Goal: Task Accomplishment & Management: Use online tool/utility

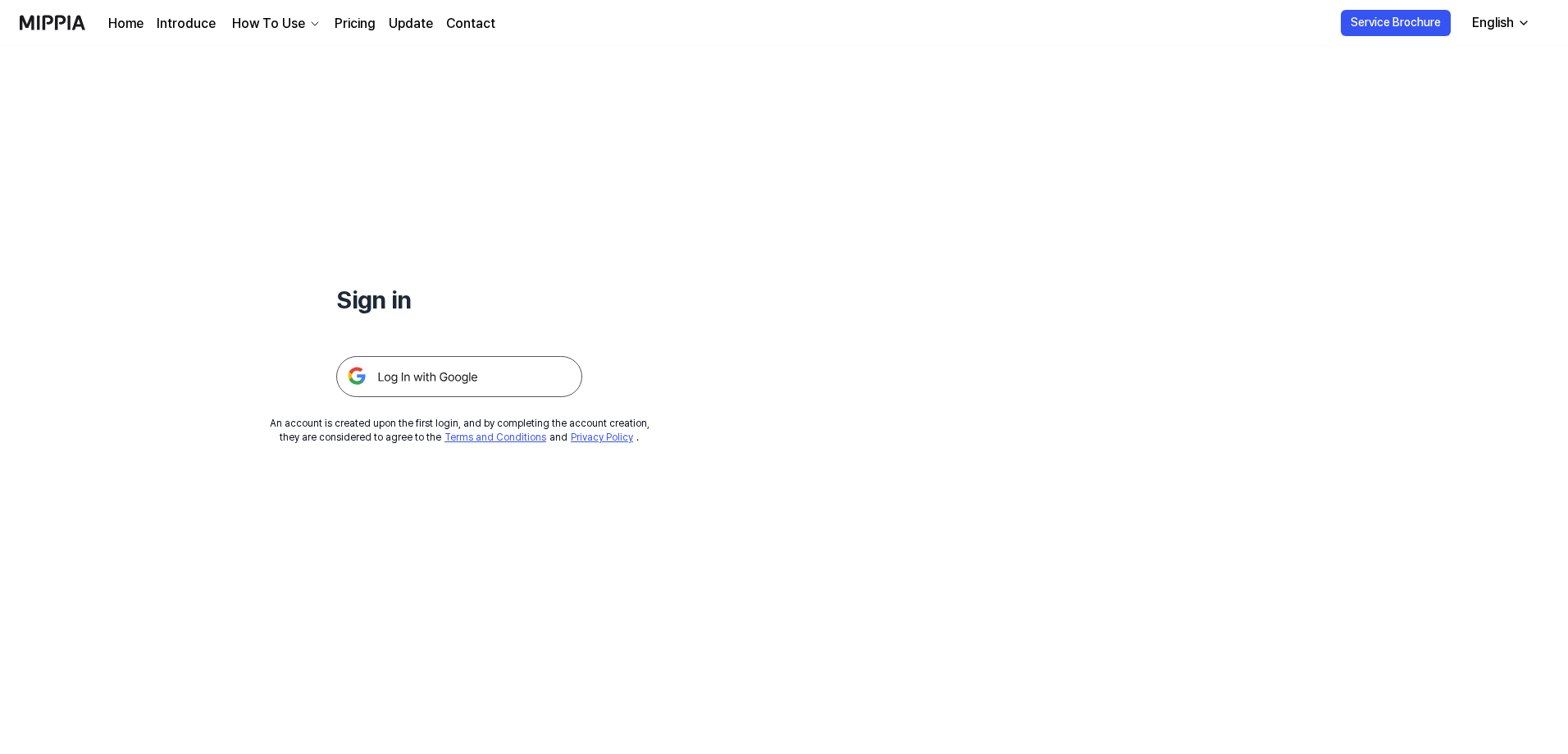
click at [419, 377] on img at bounding box center [459, 377] width 246 height 41
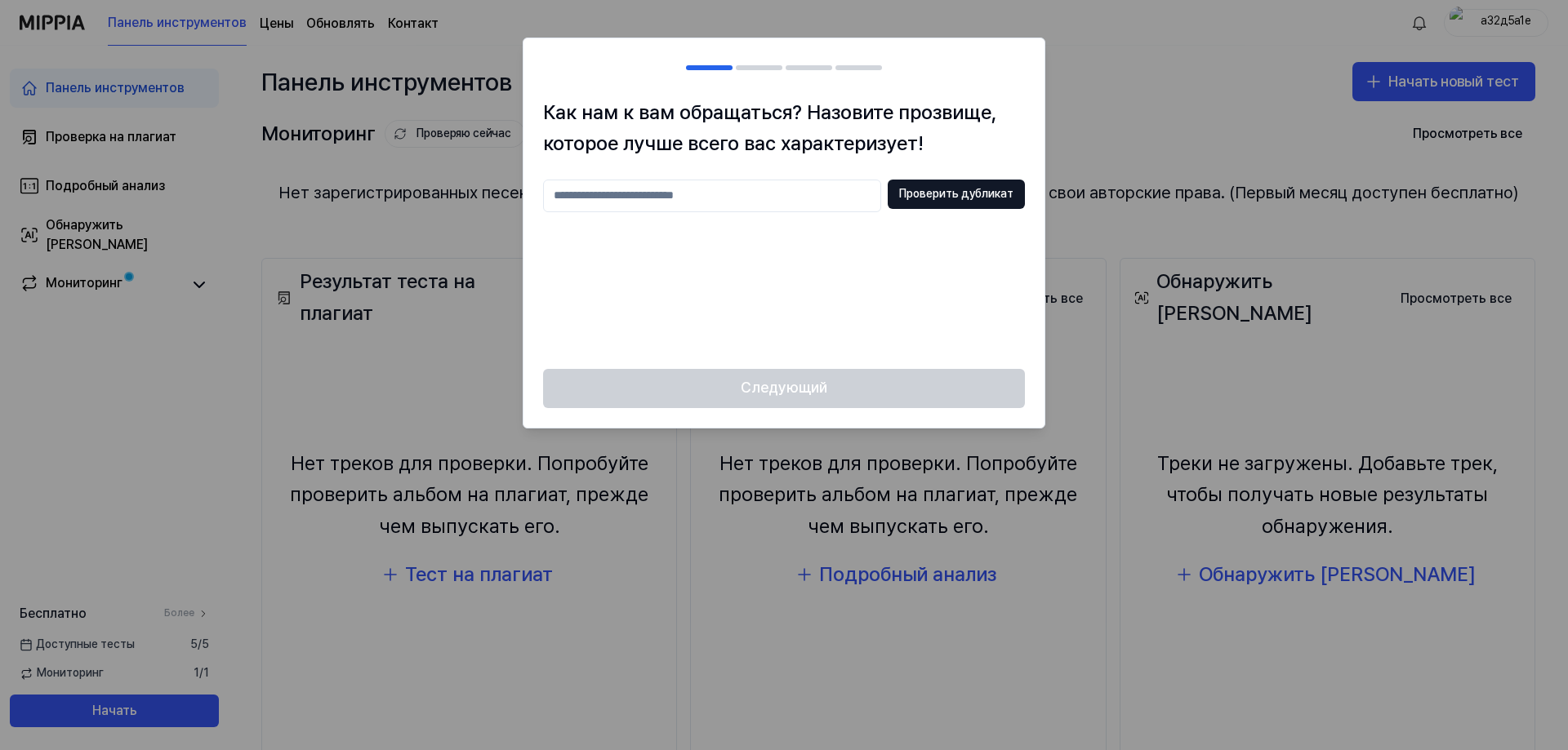
click at [680, 199] on input "text" at bounding box center [711, 195] width 338 height 33
type input "*"
click at [970, 193] on font "Проверить дубликат" at bounding box center [955, 193] width 115 height 13
click at [620, 196] on input "**" at bounding box center [711, 195] width 338 height 33
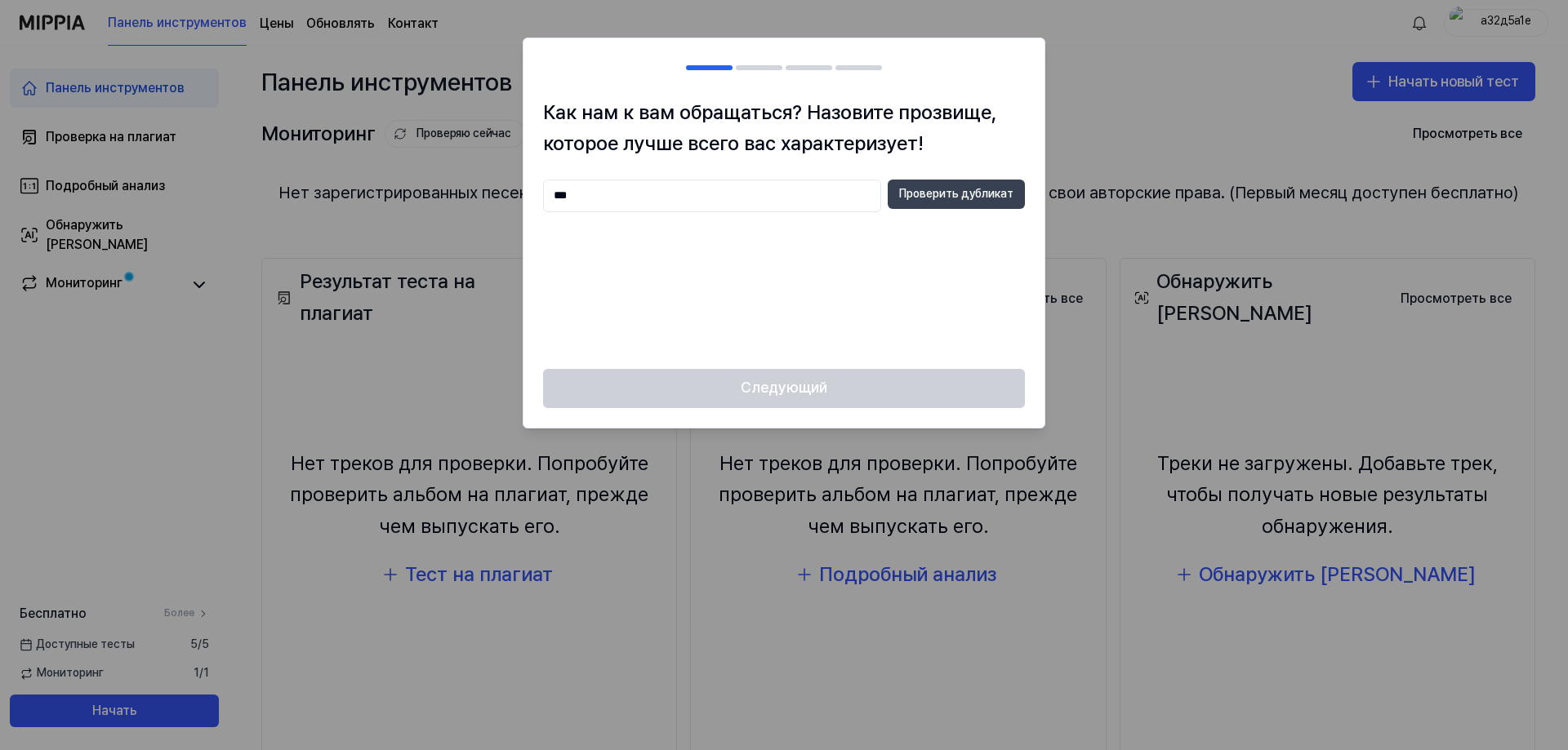
type input "***"
click at [962, 198] on font "Проверить дубликат" at bounding box center [955, 193] width 115 height 13
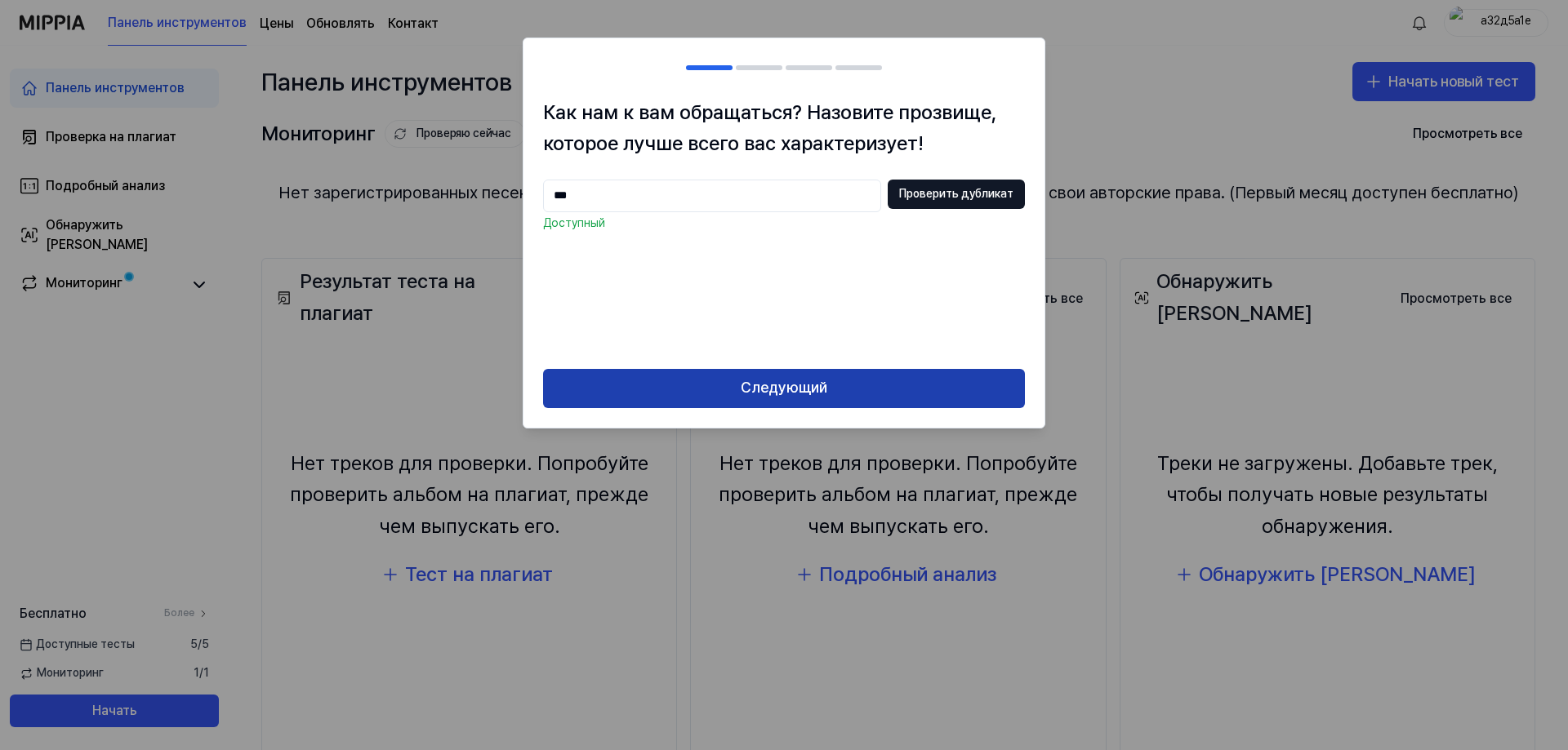
click at [788, 391] on font "Следующий" at bounding box center [783, 387] width 86 height 17
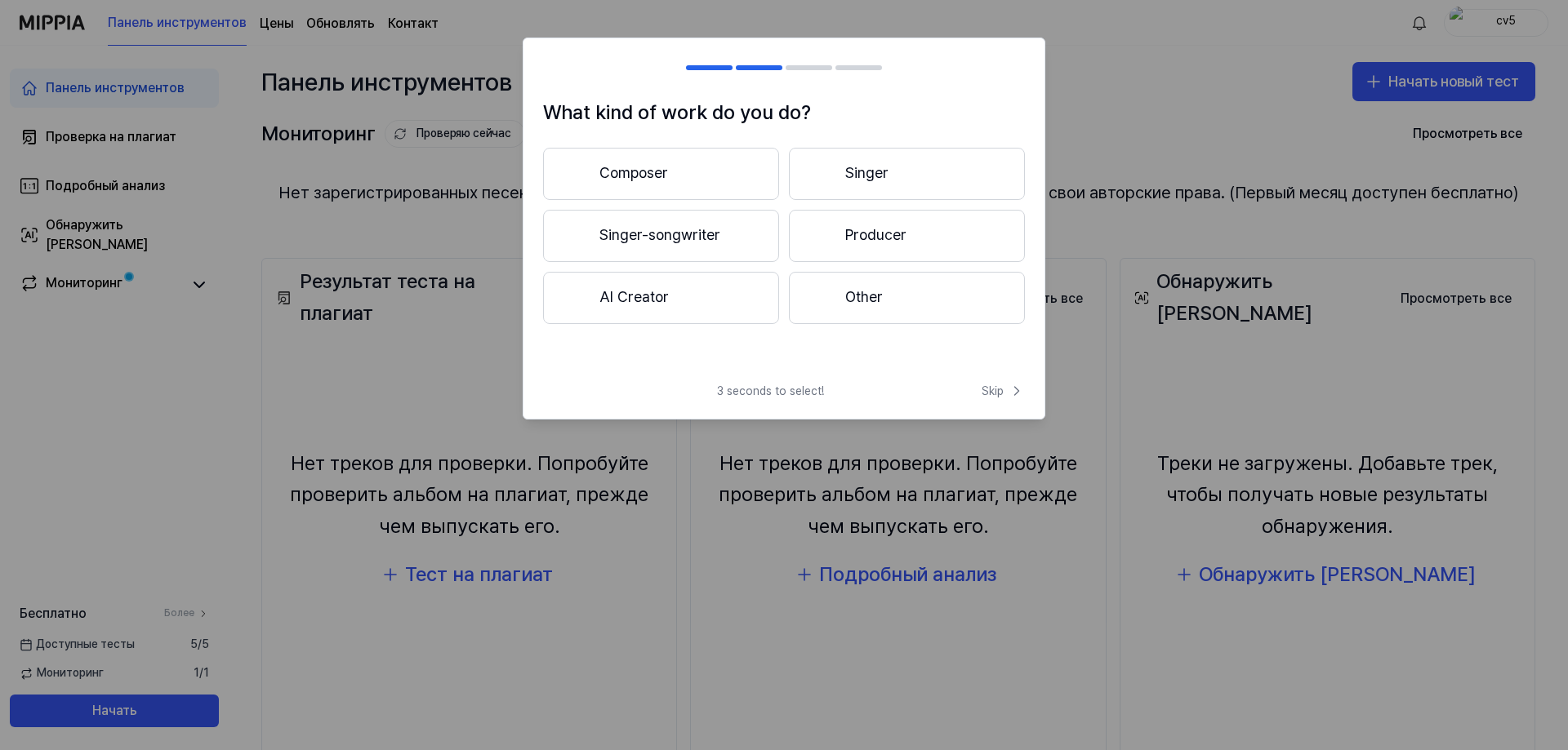
click at [872, 300] on button "Other" at bounding box center [907, 297] width 236 height 52
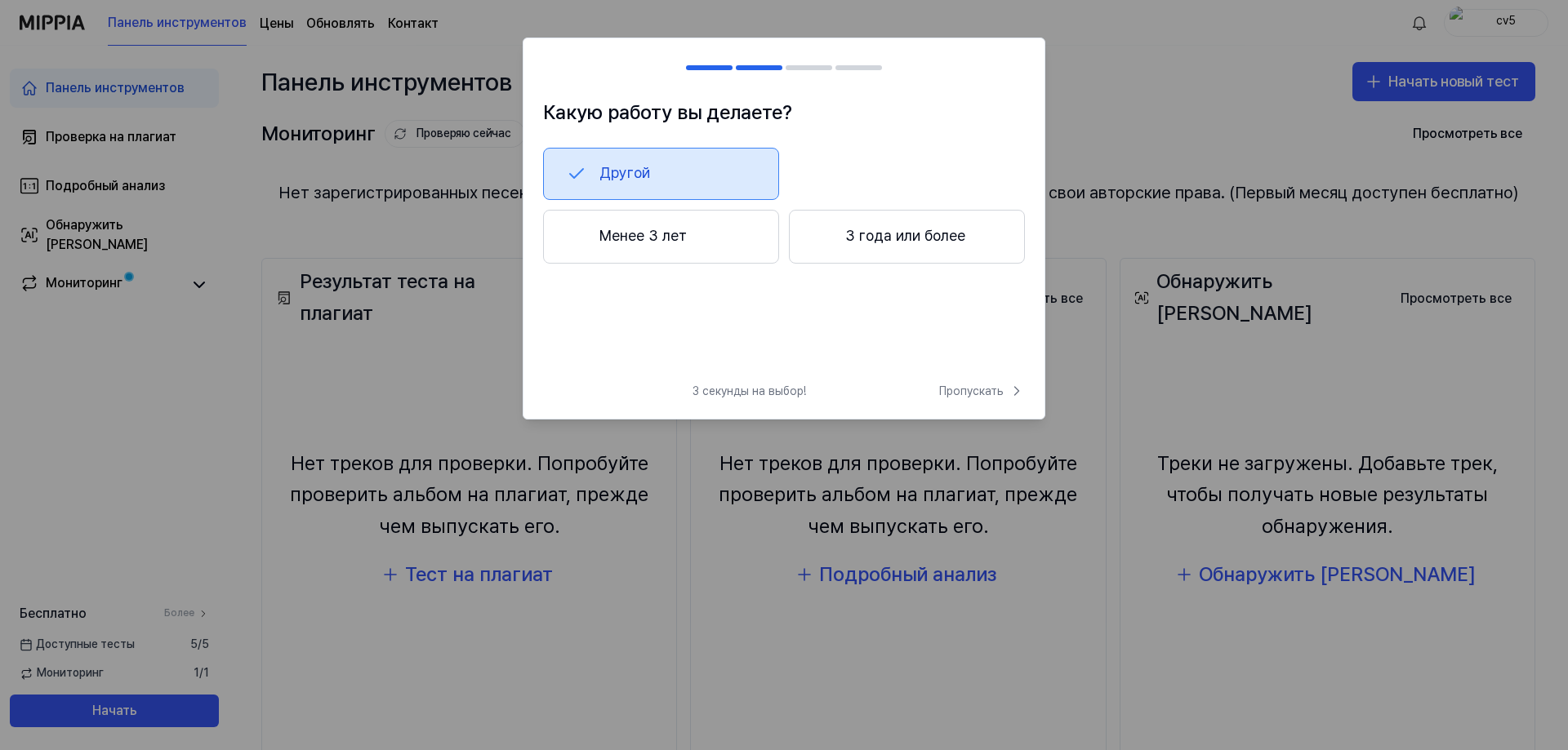
click at [914, 246] on font "3 года или более" at bounding box center [905, 236] width 120 height 24
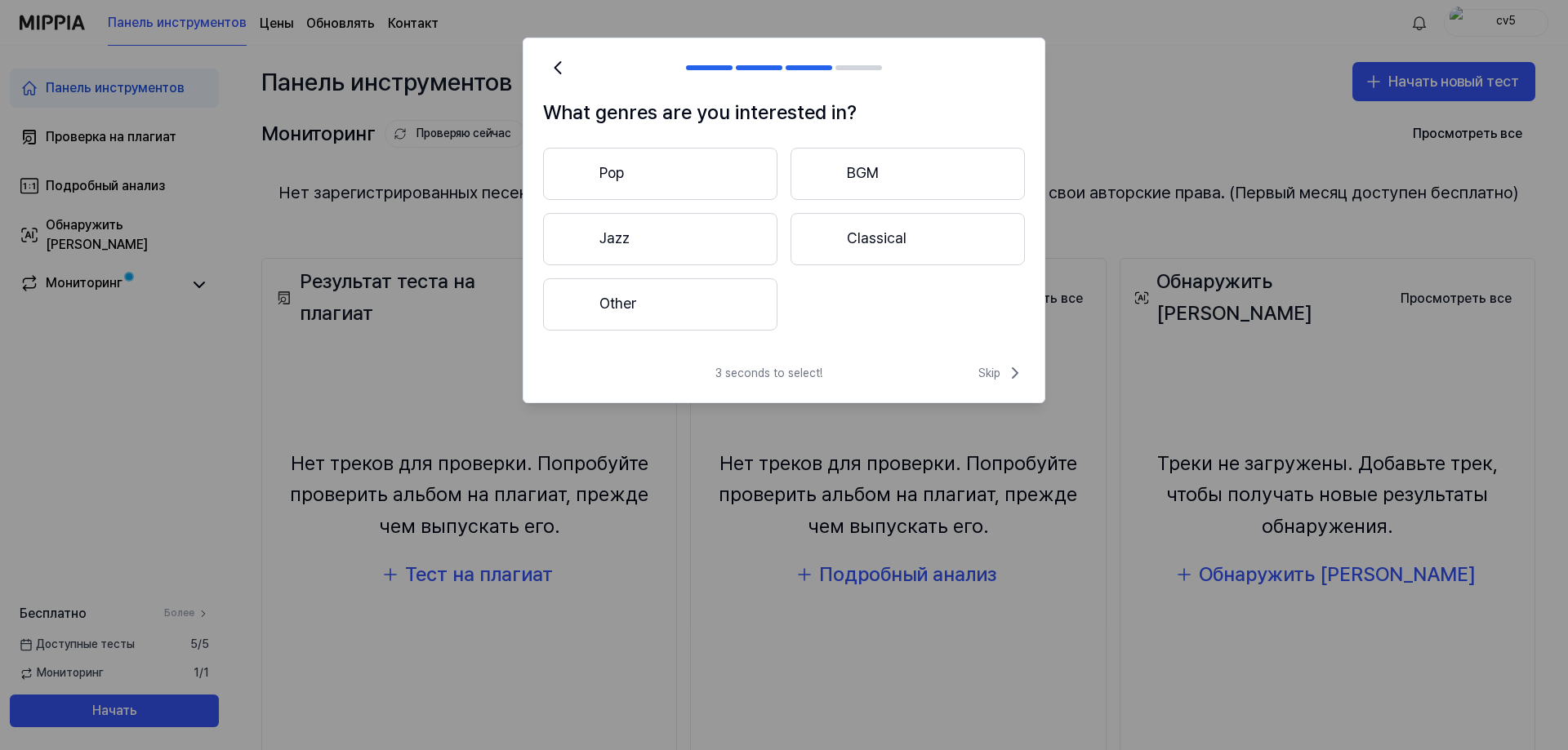
click at [606, 304] on button "Other" at bounding box center [660, 304] width 234 height 52
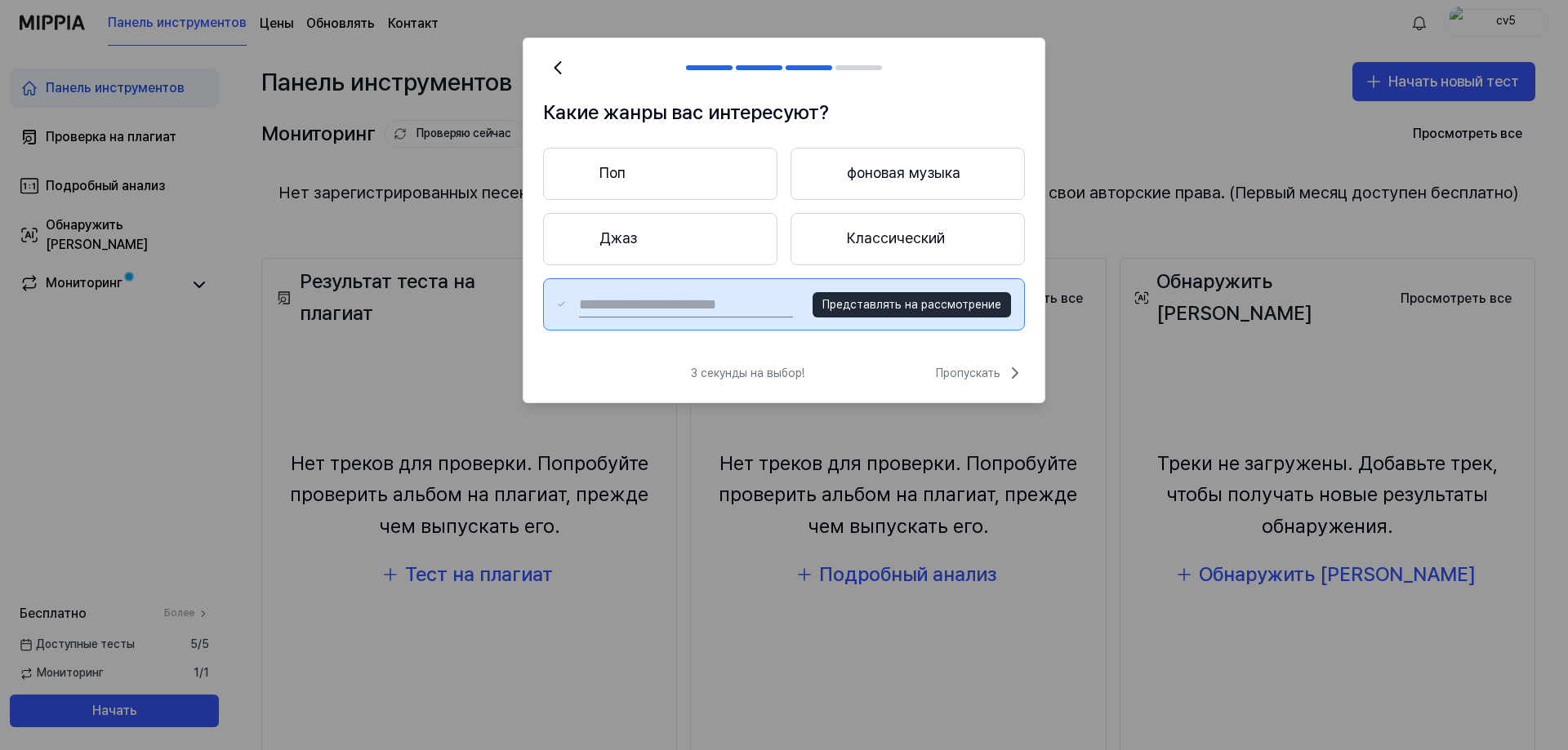
click at [743, 305] on input "text" at bounding box center [685, 304] width 214 height 26
type input "*"
type input "***"
click at [928, 299] on font "Представлять на рассмотрение" at bounding box center [911, 304] width 178 height 13
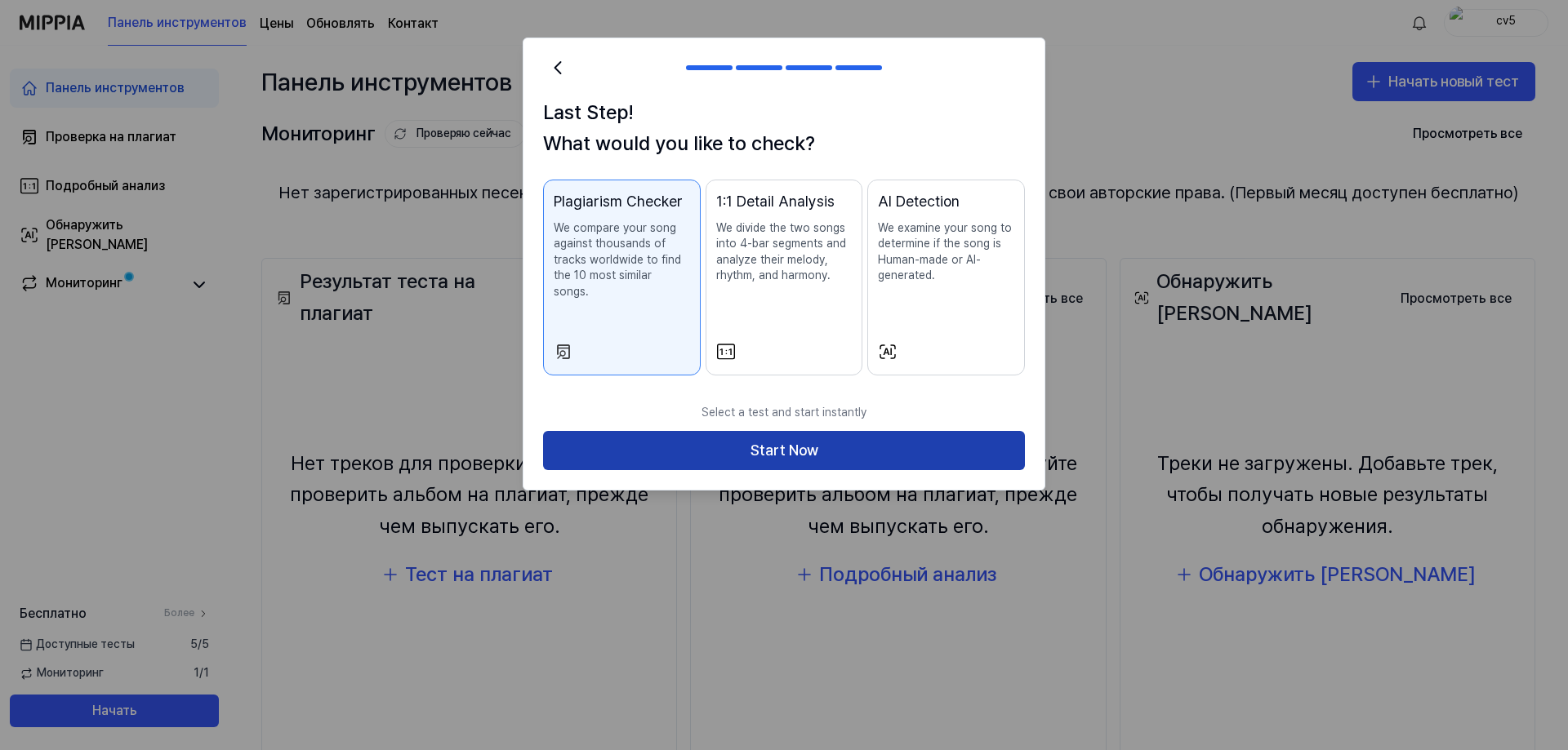
click at [805, 439] on button "Start Now" at bounding box center [783, 451] width 482 height 39
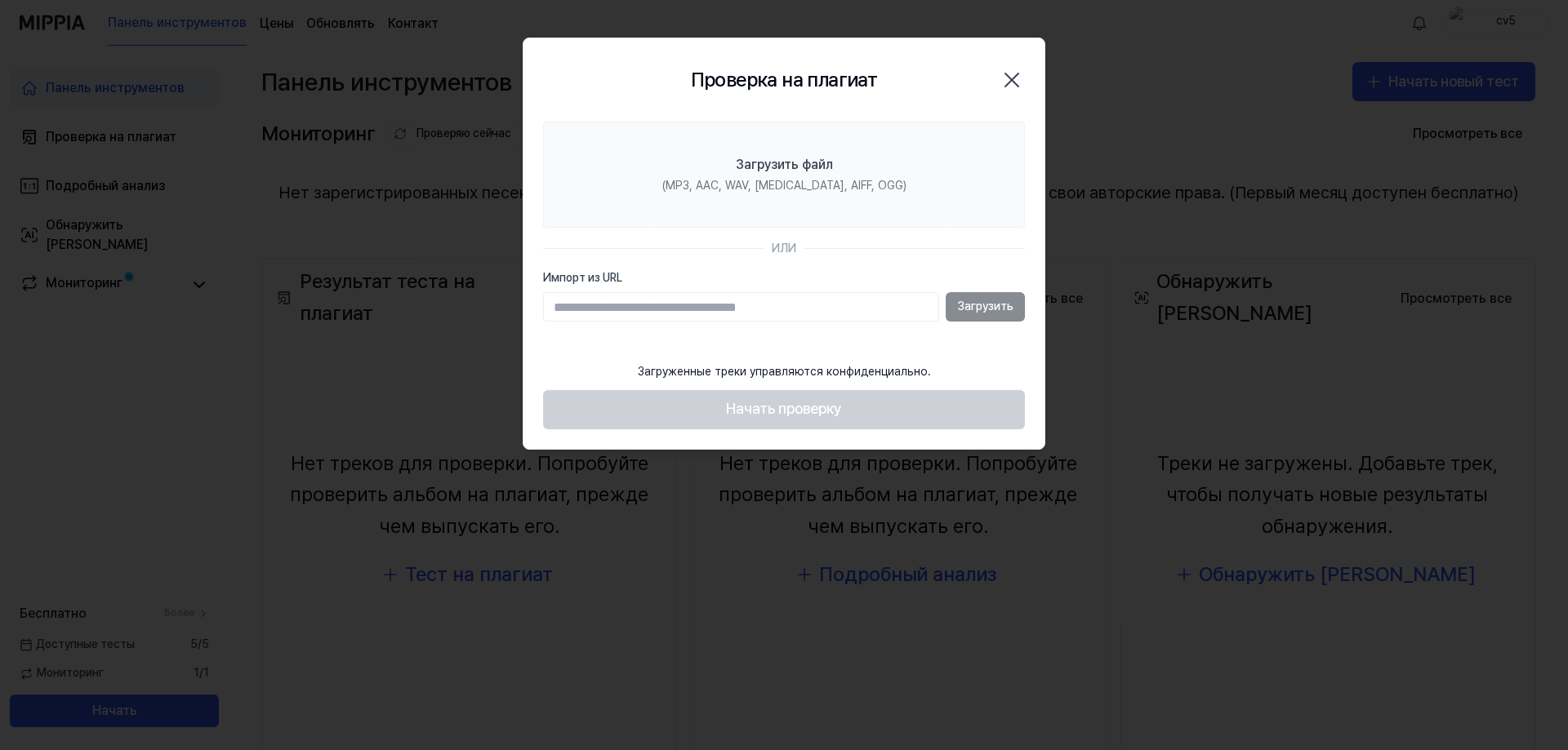
click at [700, 304] on input "Импорт из URL" at bounding box center [740, 306] width 396 height 29
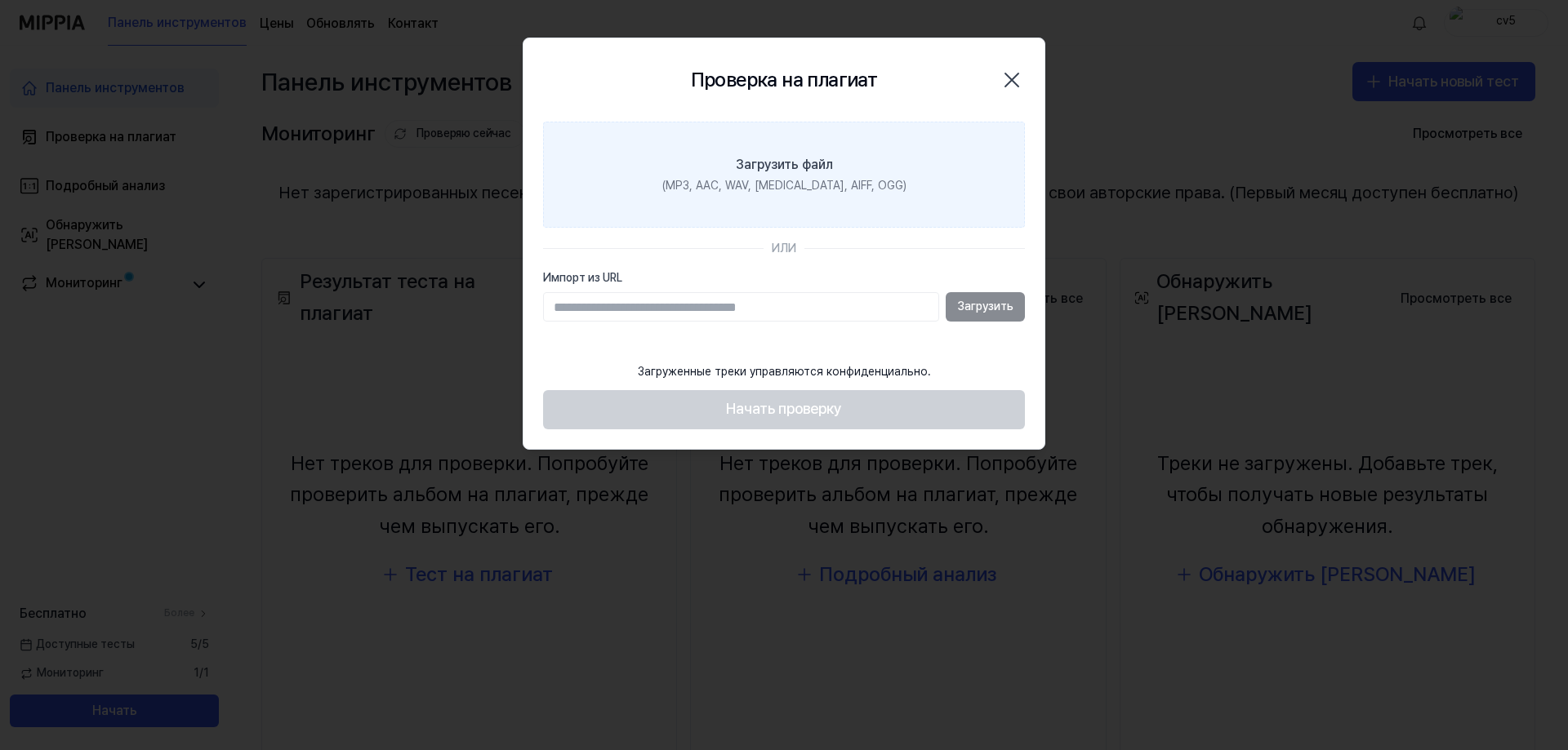
click at [790, 162] on font "Загрузить файл" at bounding box center [784, 164] width 97 height 15
click at [0, 0] on input "Загрузить файл (MP3, AAC, WAV, FLAC, AIFF, OGG)" at bounding box center [0, 0] width 0 height 0
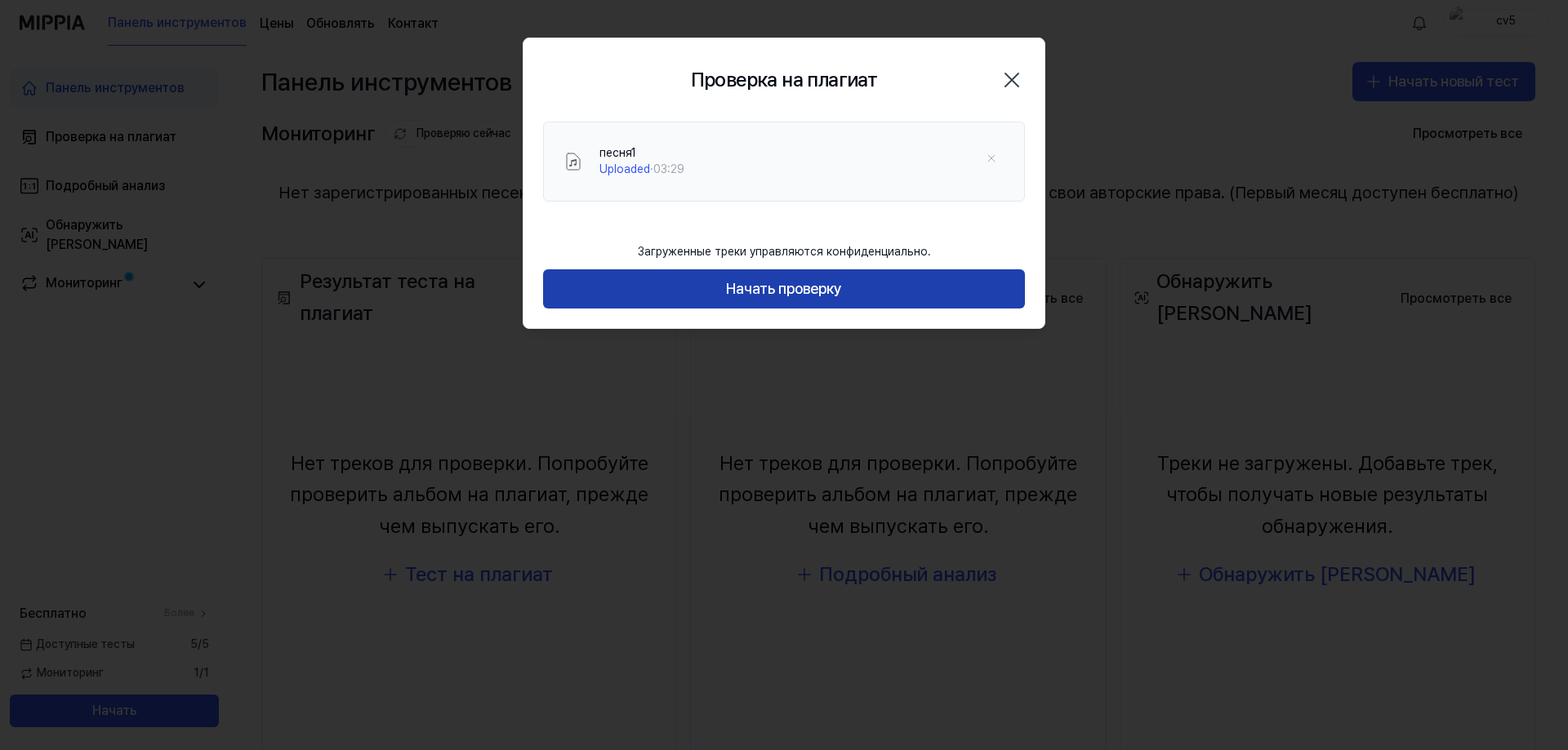
click at [726, 284] on font "Начать проверку" at bounding box center [783, 288] width 116 height 17
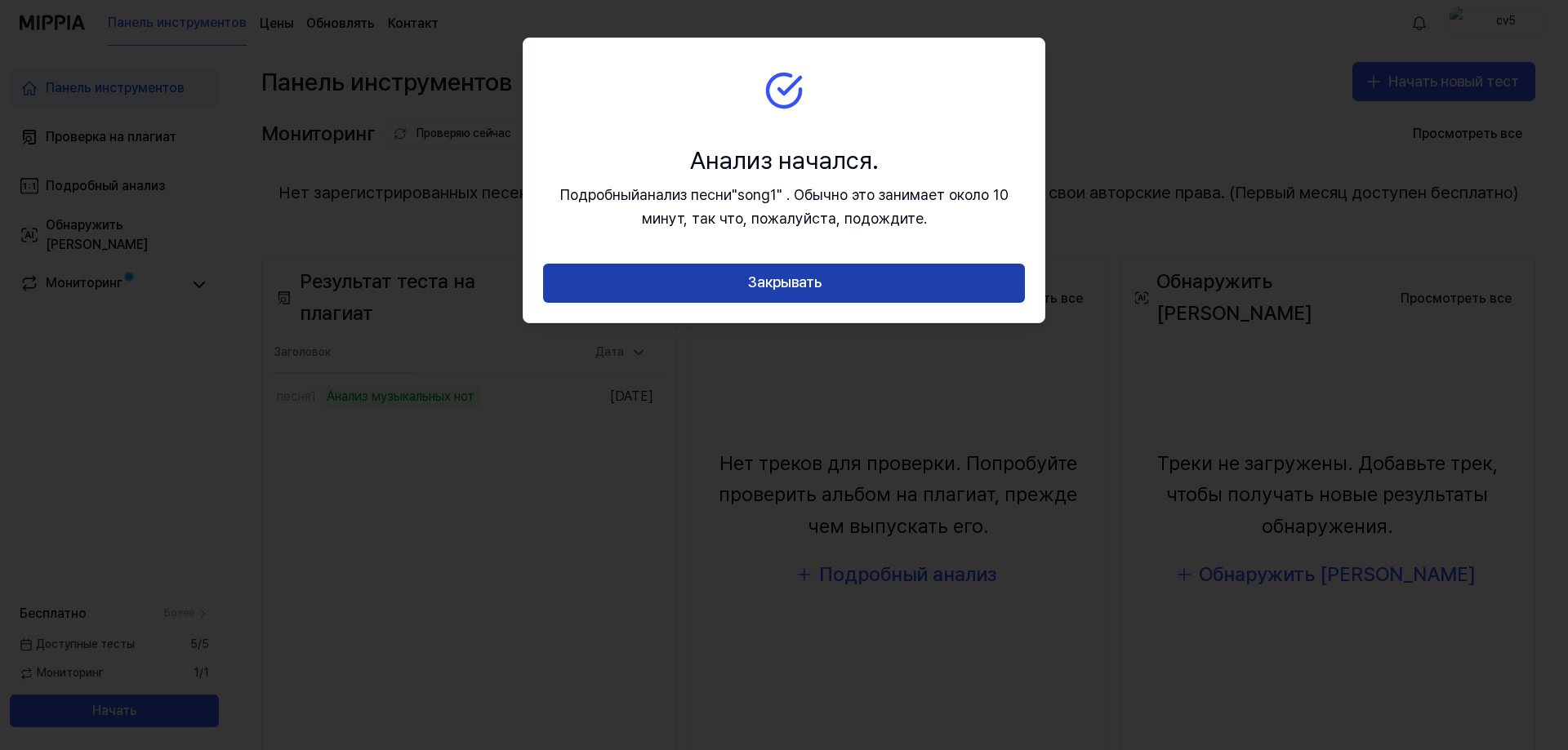
click at [756, 287] on font "Закрывать" at bounding box center [784, 281] width 75 height 17
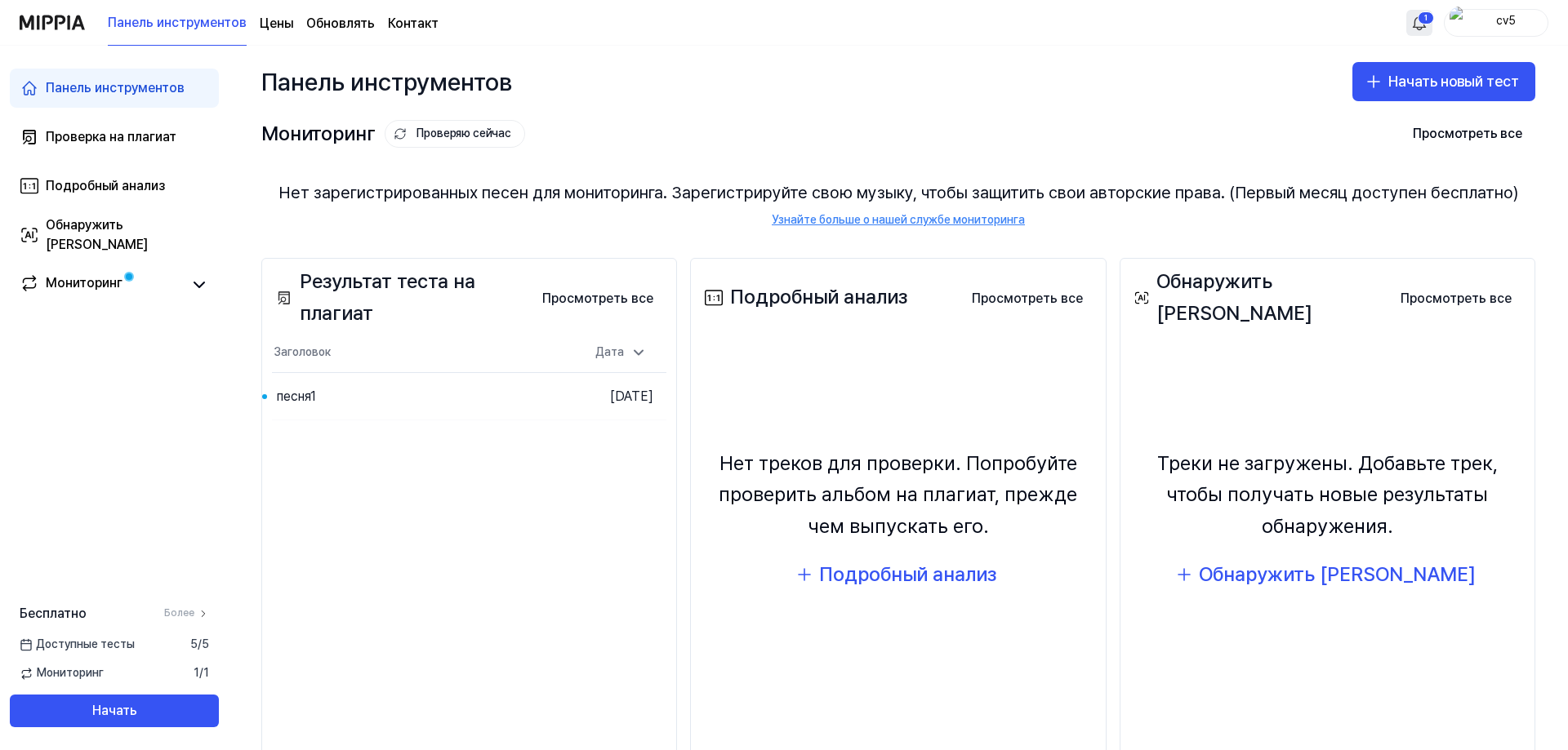
click at [1417, 23] on html "Панель инструментов Цены Обновлять Контакт 1 cv5 Панель инструментов Проверка н…" at bounding box center [784, 375] width 1568 height 750
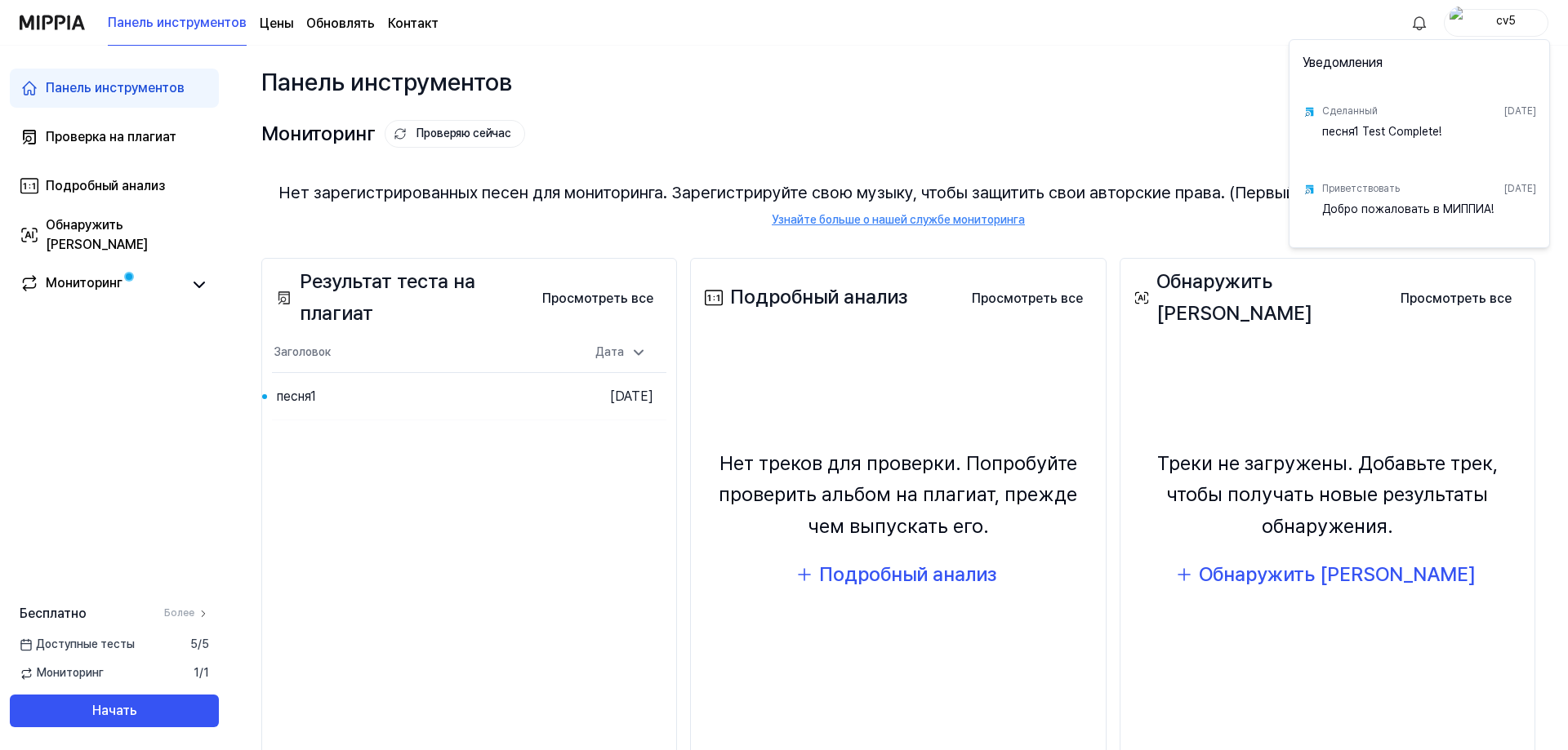
click at [553, 500] on html "Панель инструментов Цены Обновлять Контакт cv5 Панель инструментов Проверка на …" at bounding box center [784, 375] width 1568 height 750
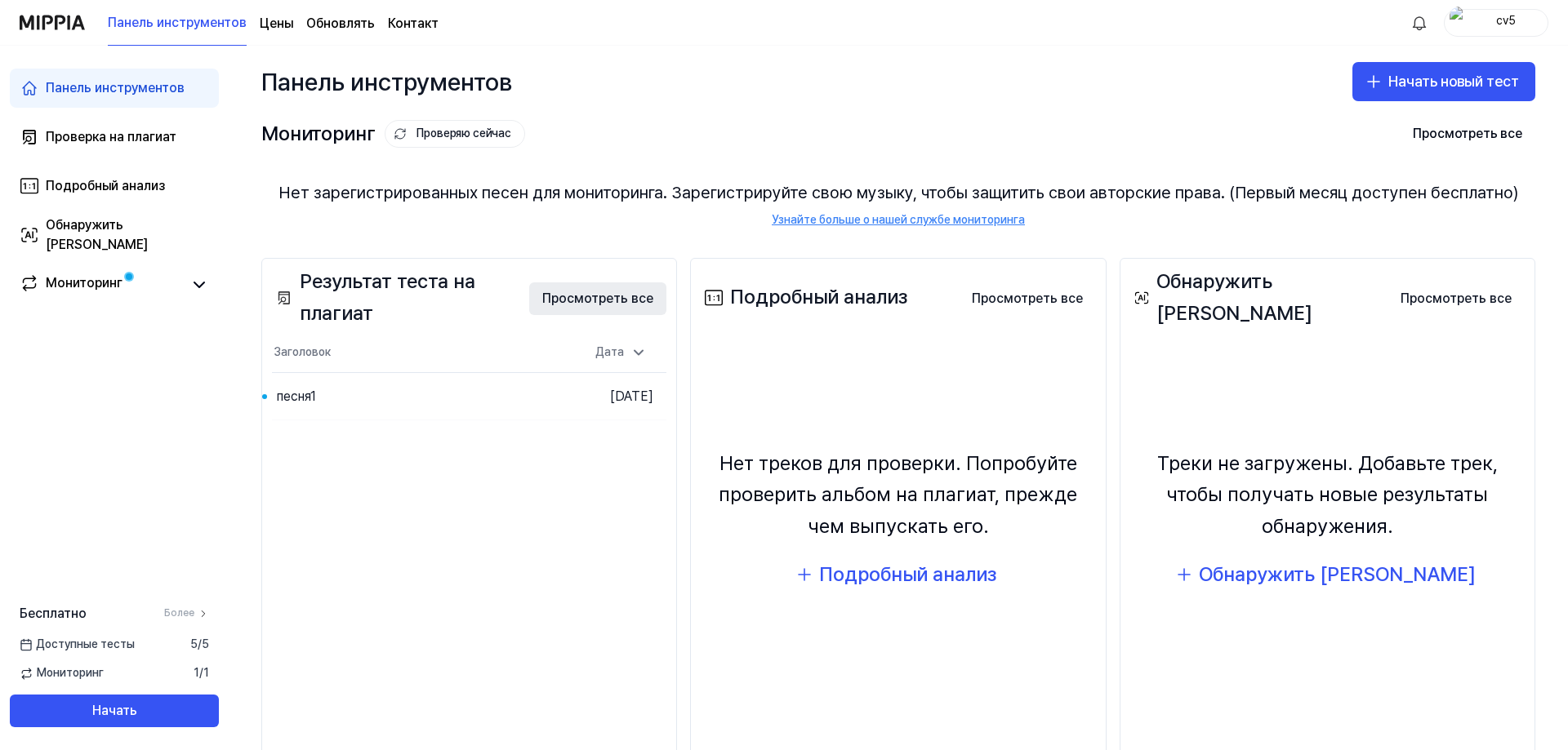
click at [550, 299] on font "Просмотреть все" at bounding box center [598, 297] width 111 height 15
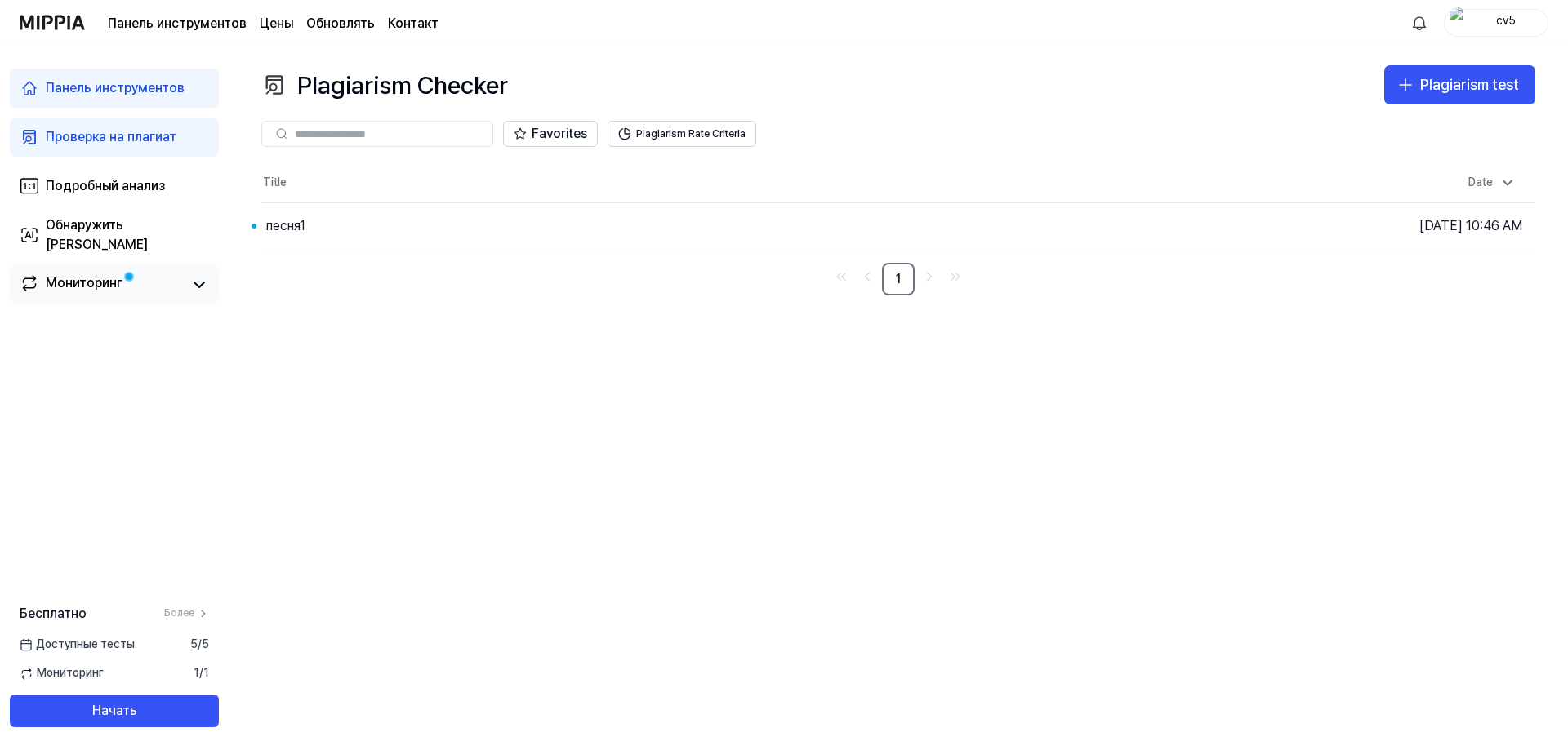
click at [78, 280] on font "Мониторинг" at bounding box center [83, 282] width 76 height 15
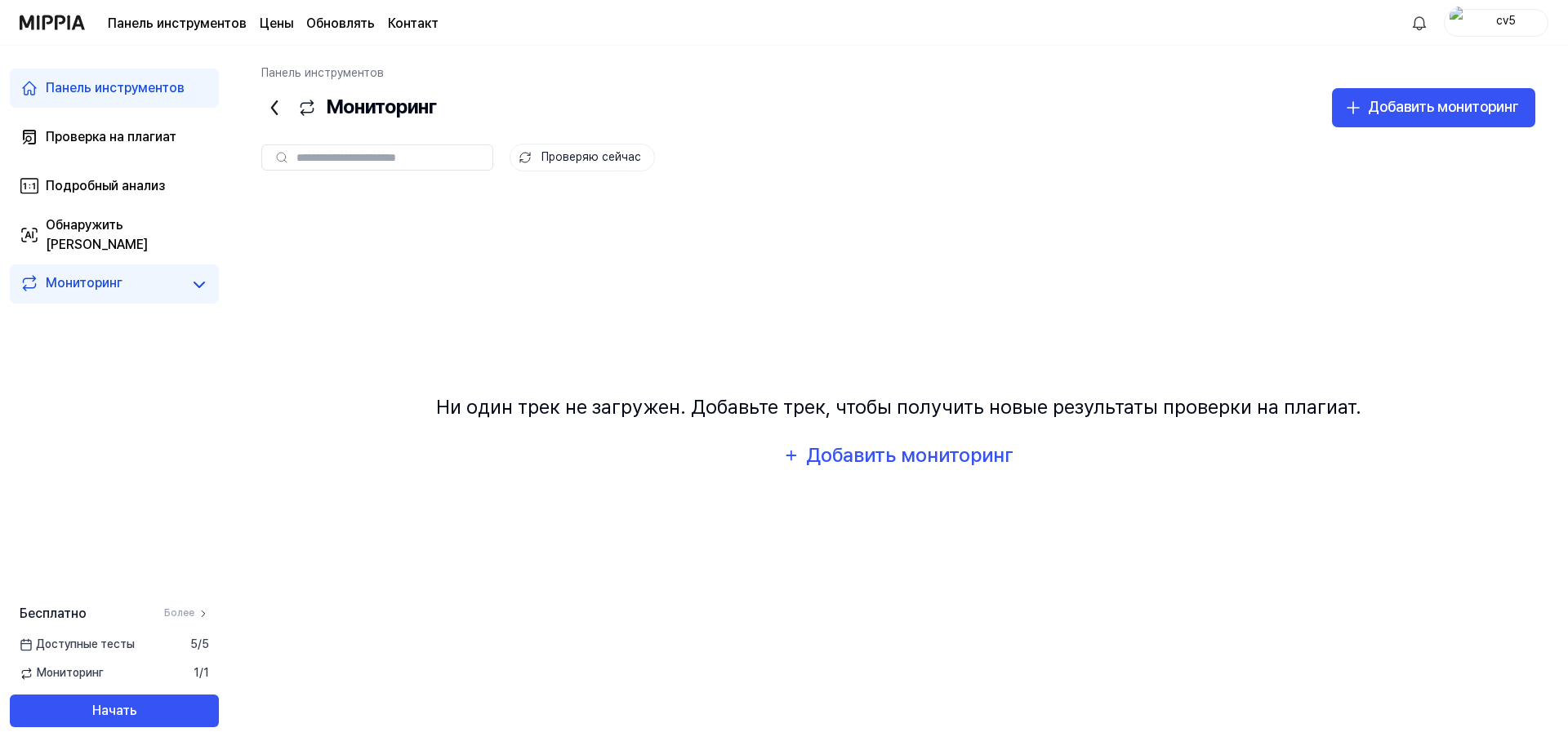
click at [59, 288] on font "Мониторинг" at bounding box center [83, 282] width 76 height 15
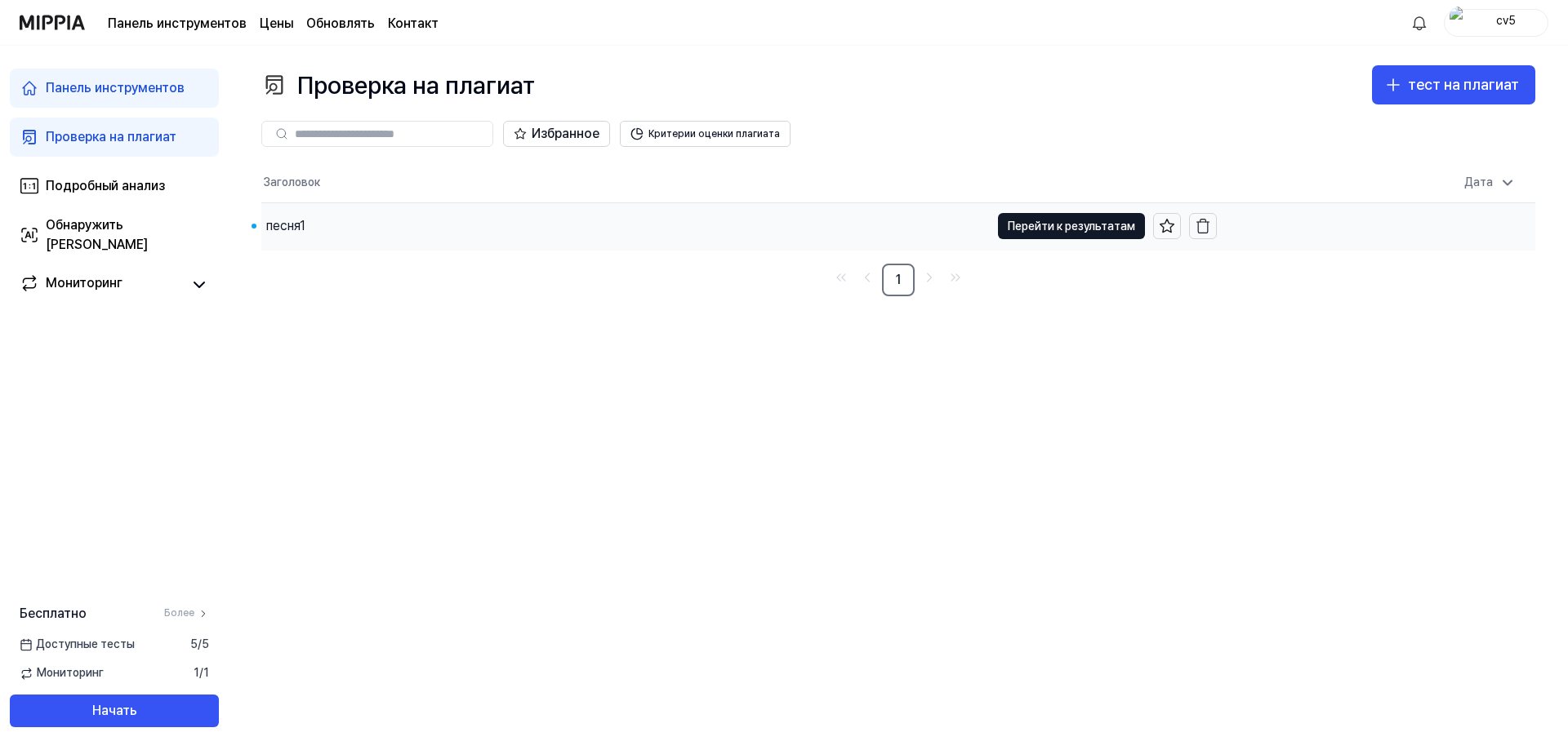
click at [289, 228] on font "песня1" at bounding box center [286, 225] width 39 height 15
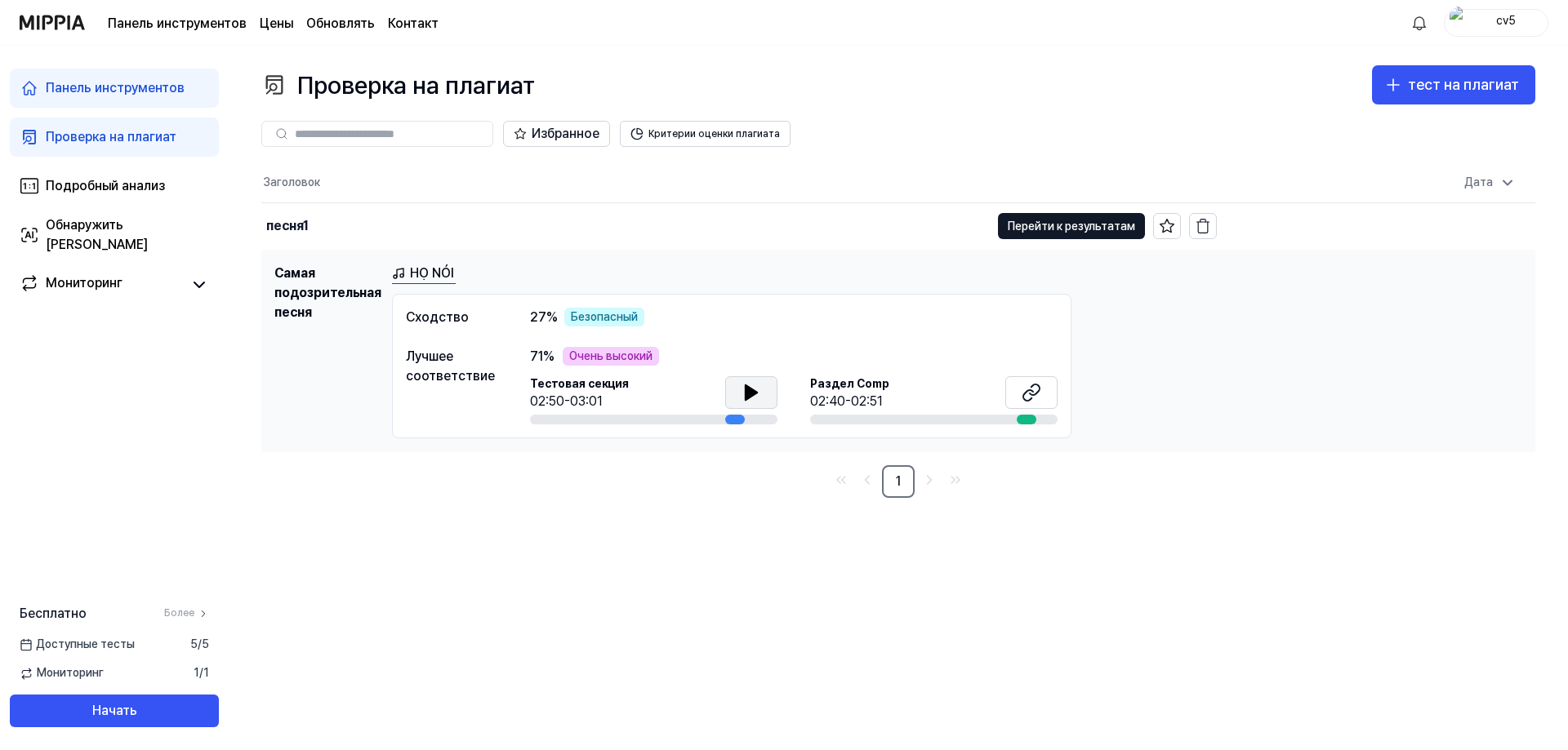
click at [750, 395] on icon at bounding box center [751, 392] width 12 height 15
click at [406, 270] on link "HỌ NÓI" at bounding box center [424, 273] width 64 height 20
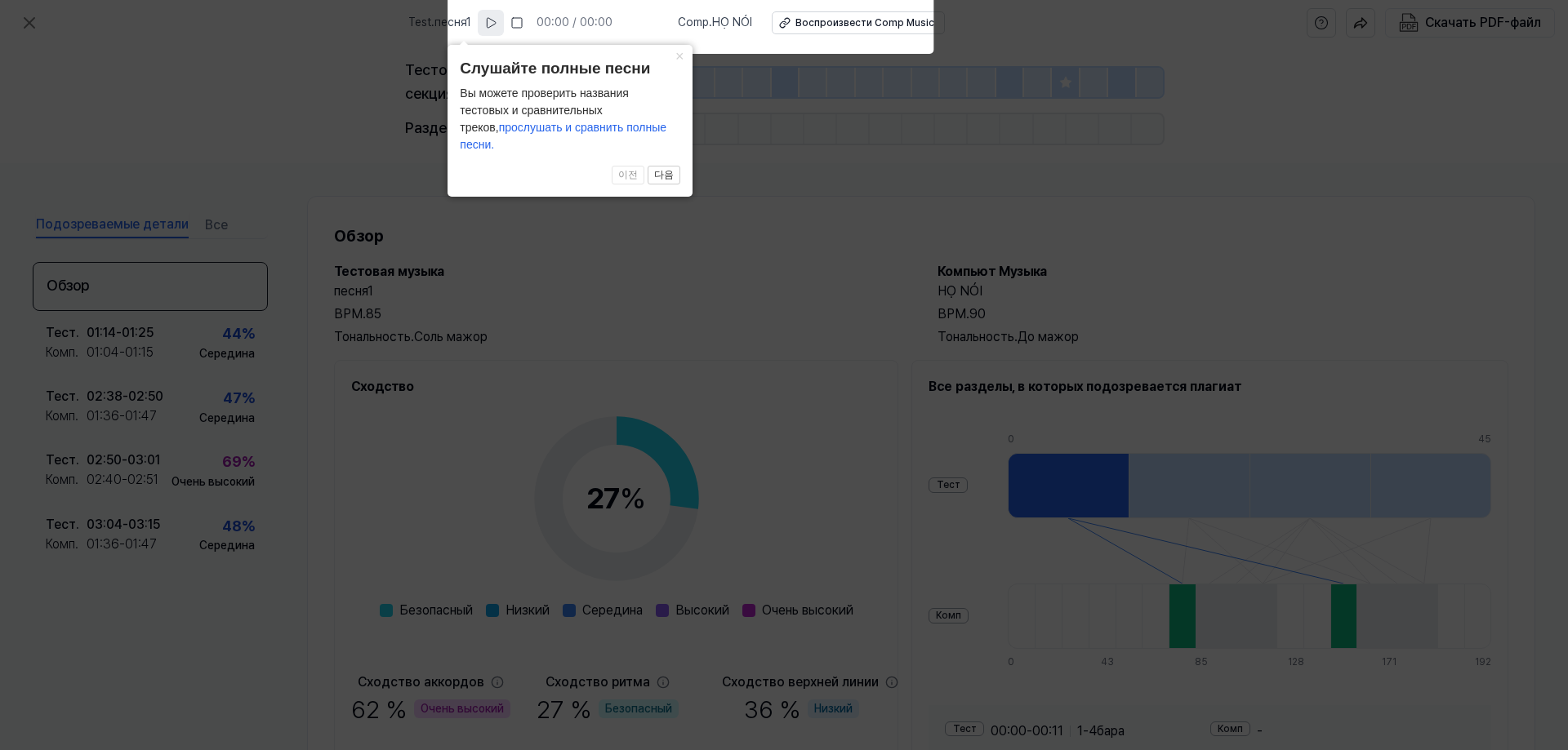
click at [497, 22] on icon at bounding box center [490, 22] width 13 height 13
click at [680, 65] on font "×" at bounding box center [679, 56] width 9 height 16
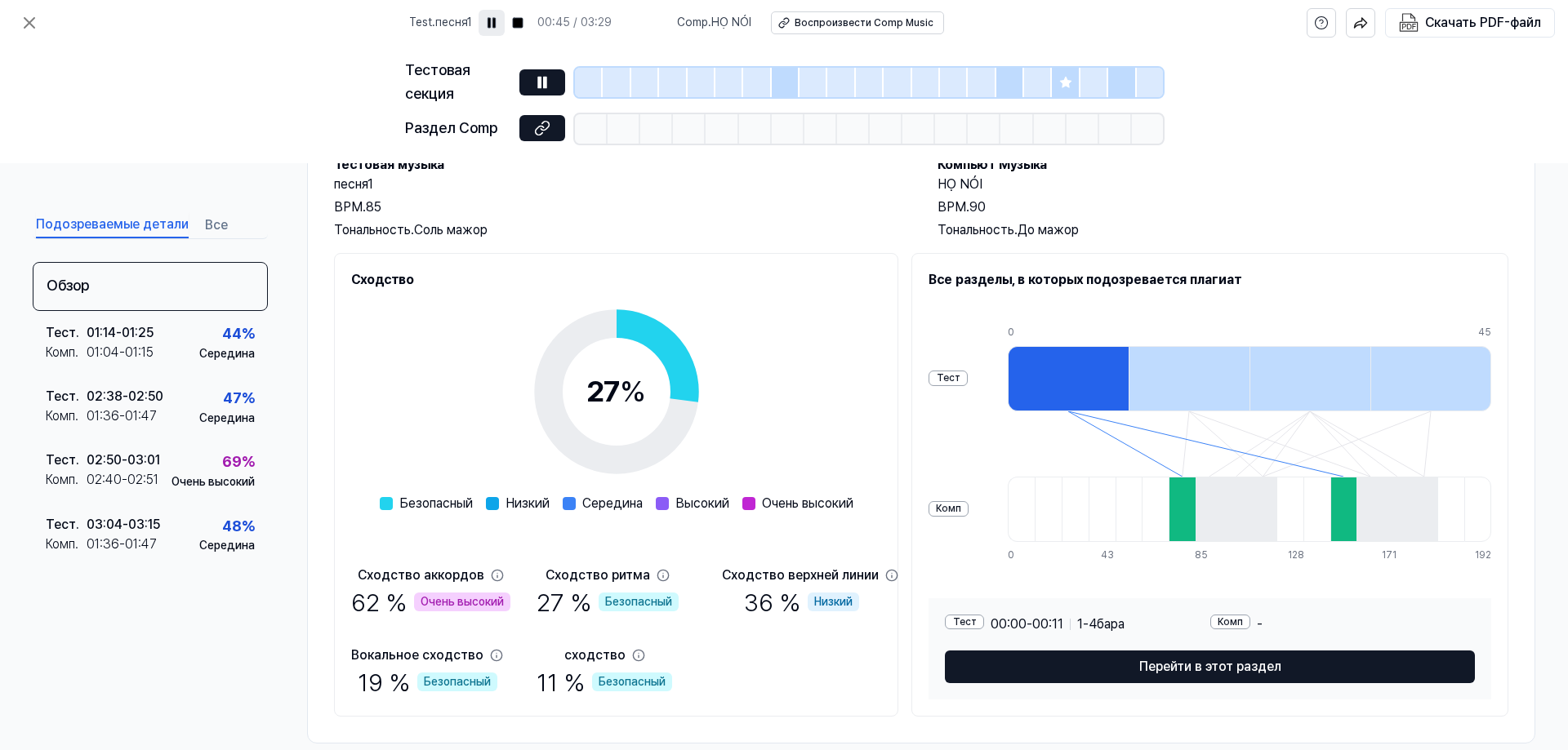
scroll to position [133, 0]
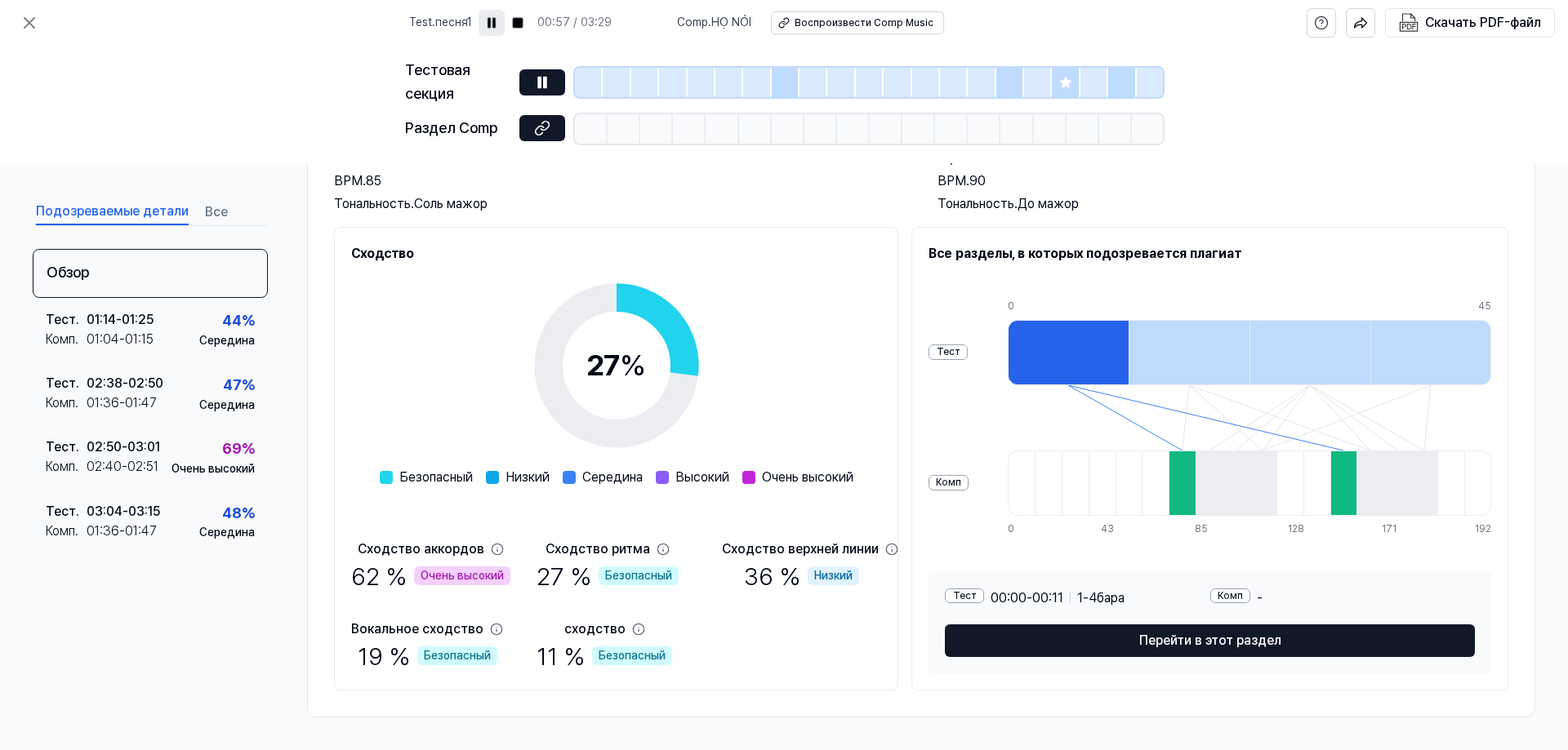
click at [1071, 83] on icon at bounding box center [1065, 83] width 13 height 13
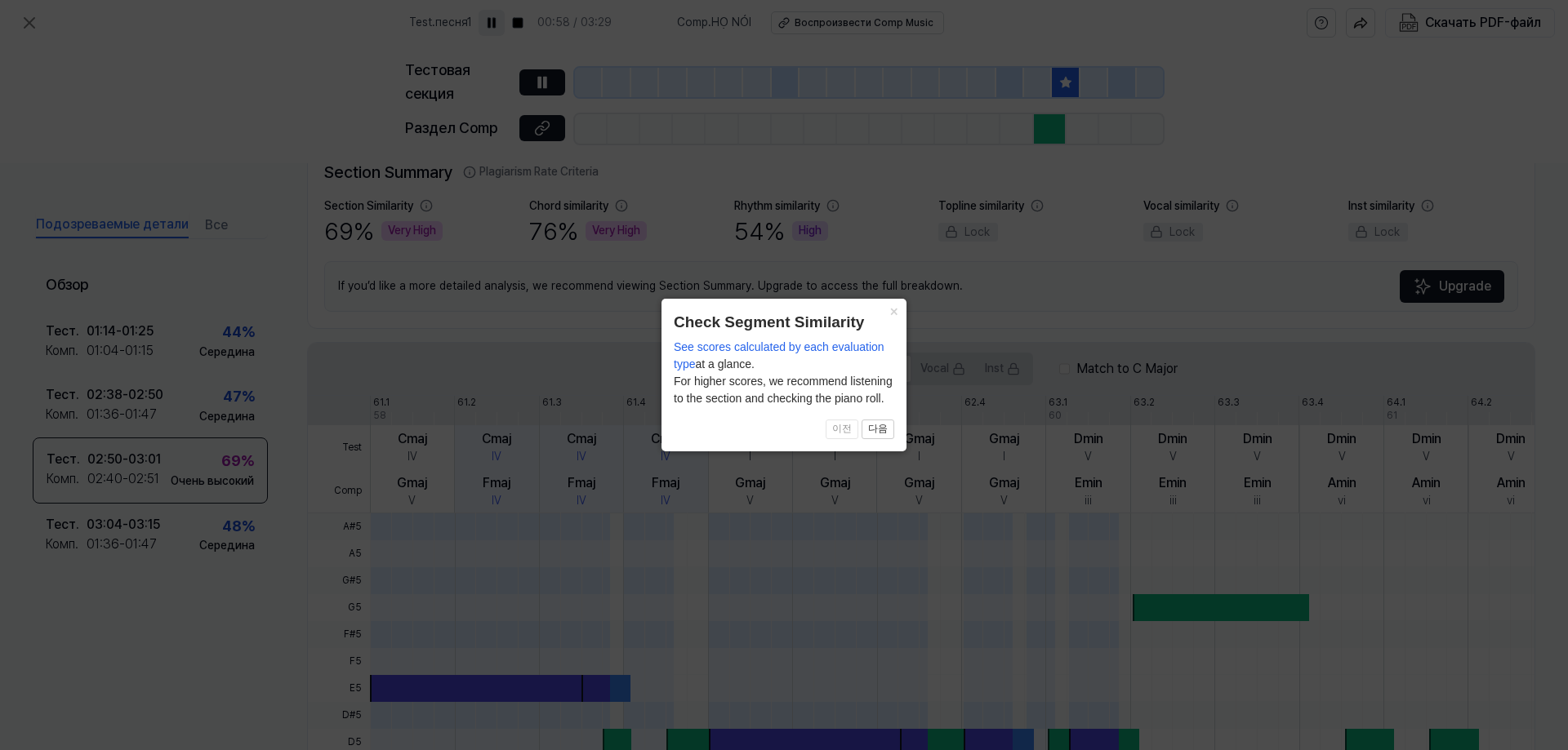
scroll to position [388, 0]
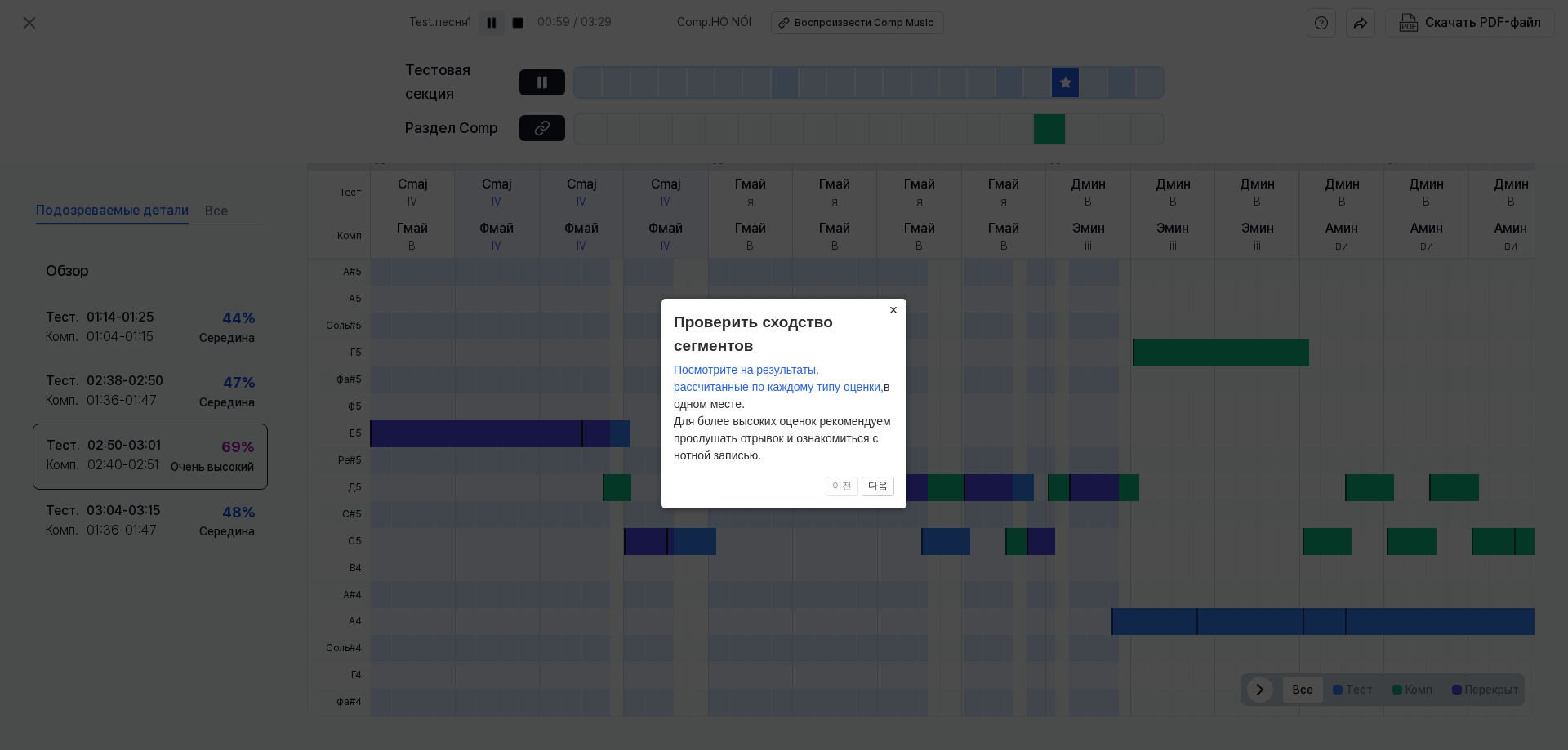
click at [892, 309] on font "×" at bounding box center [893, 310] width 9 height 16
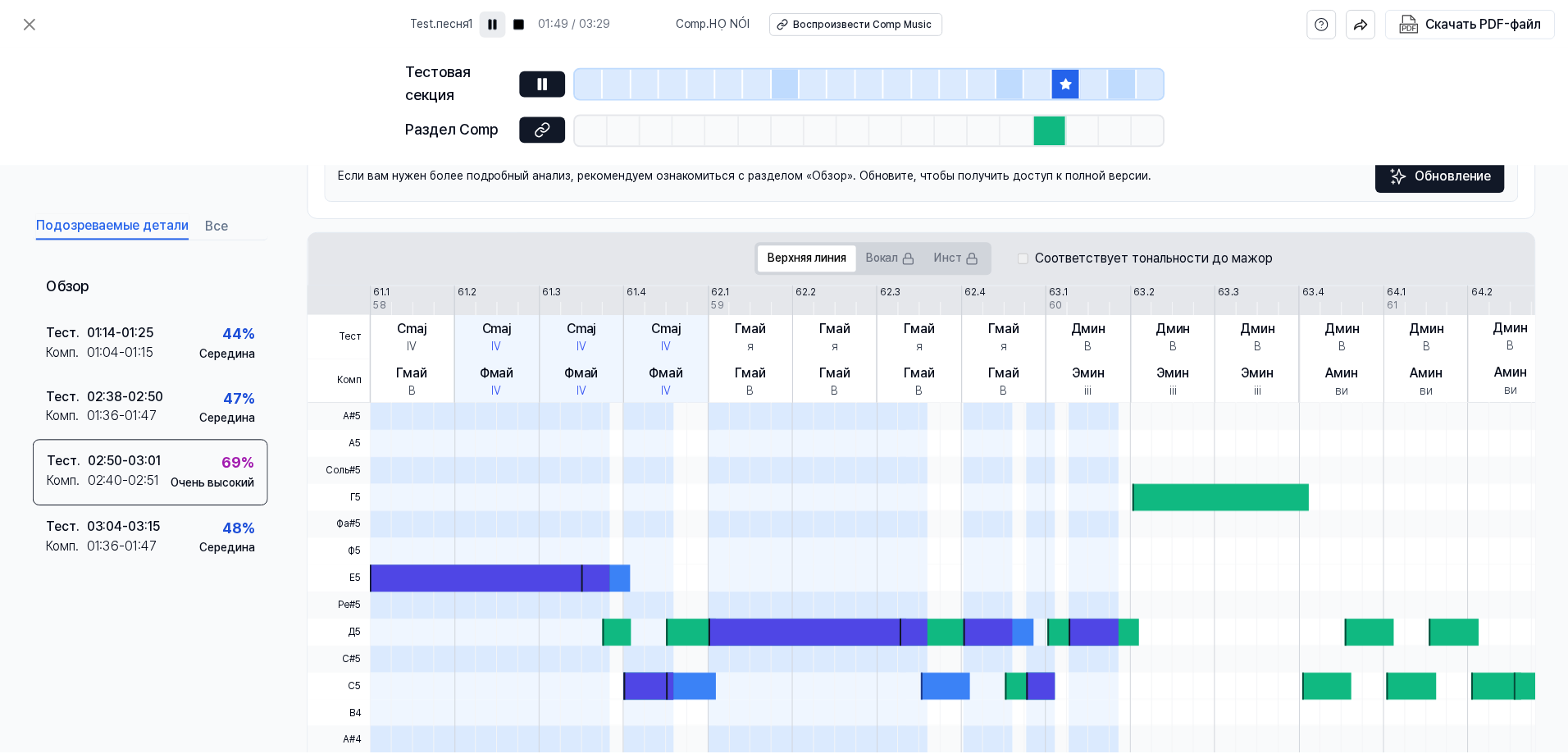
scroll to position [0, 0]
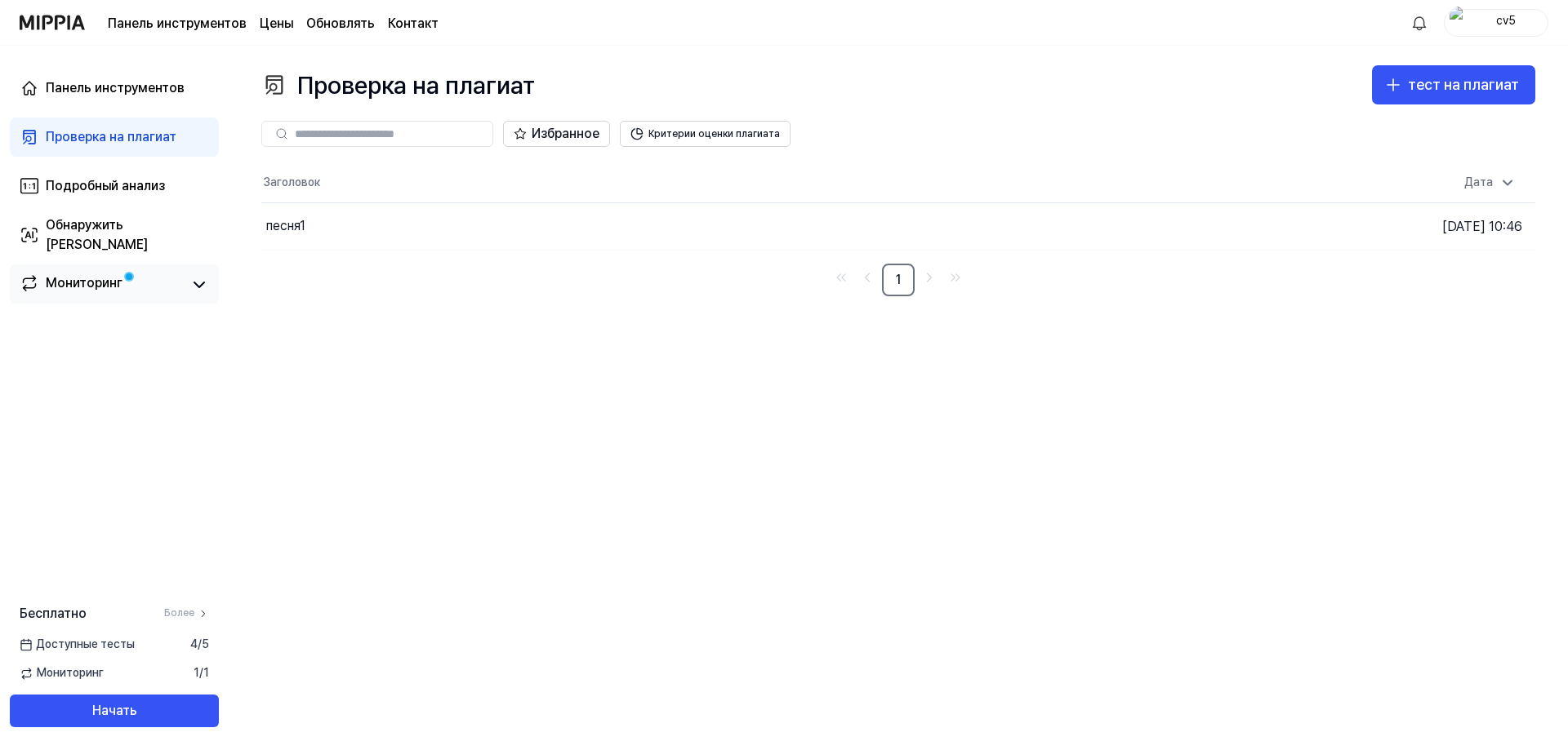
click at [127, 279] on span at bounding box center [129, 276] width 6 height 6
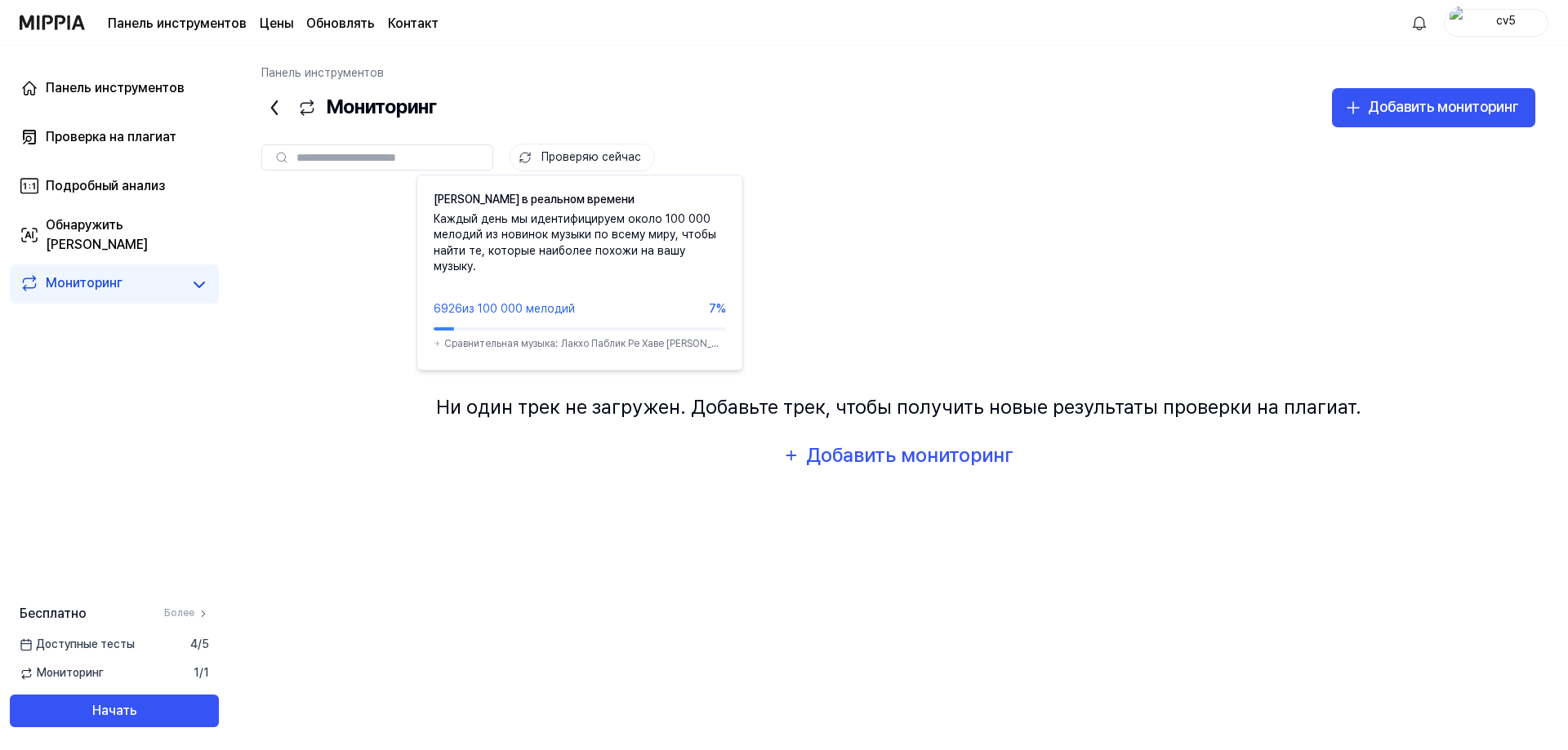
click at [588, 157] on font "Проверяю сейчас" at bounding box center [591, 156] width 99 height 13
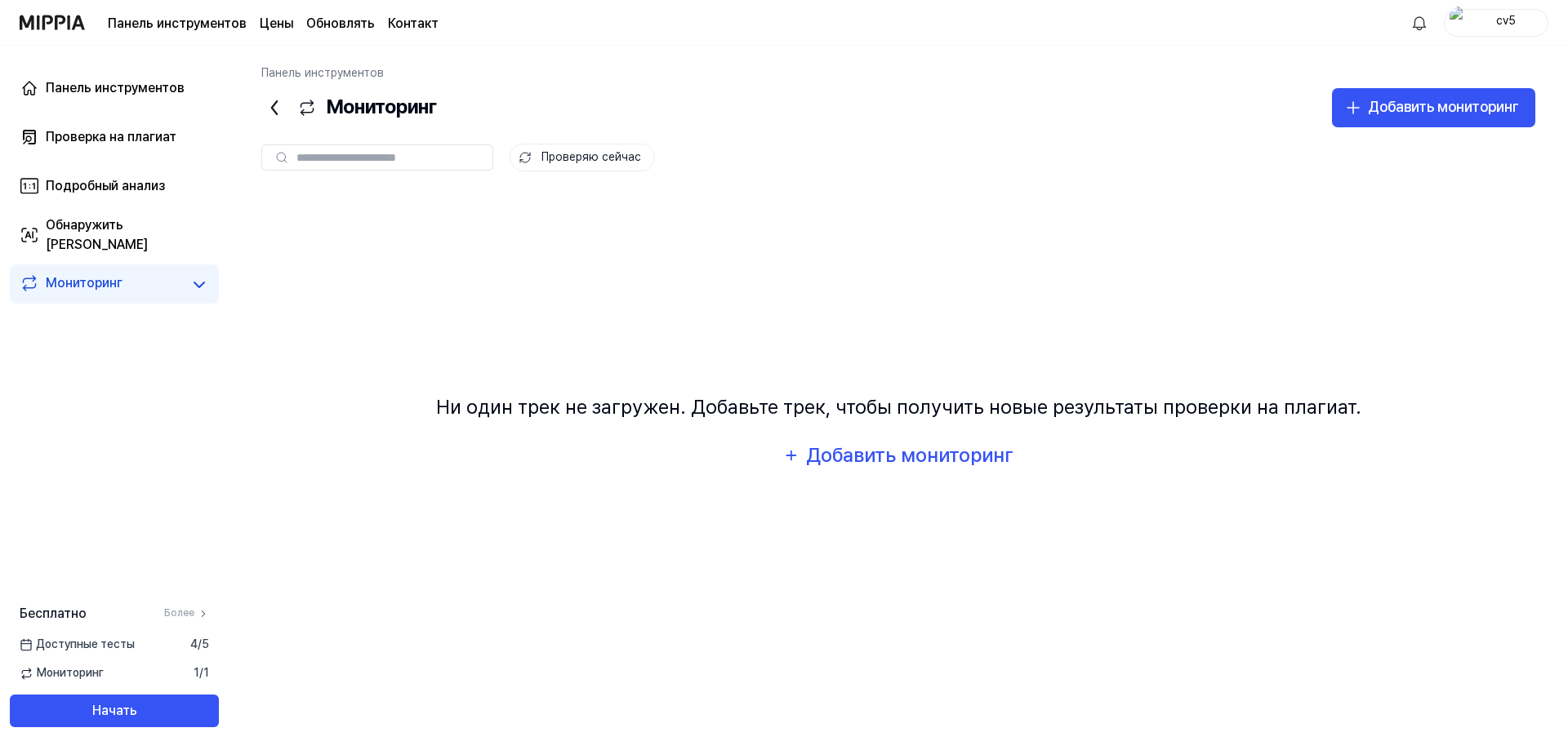
click at [69, 286] on font "Мониторинг" at bounding box center [83, 282] width 76 height 15
click at [194, 279] on icon at bounding box center [199, 285] width 20 height 20
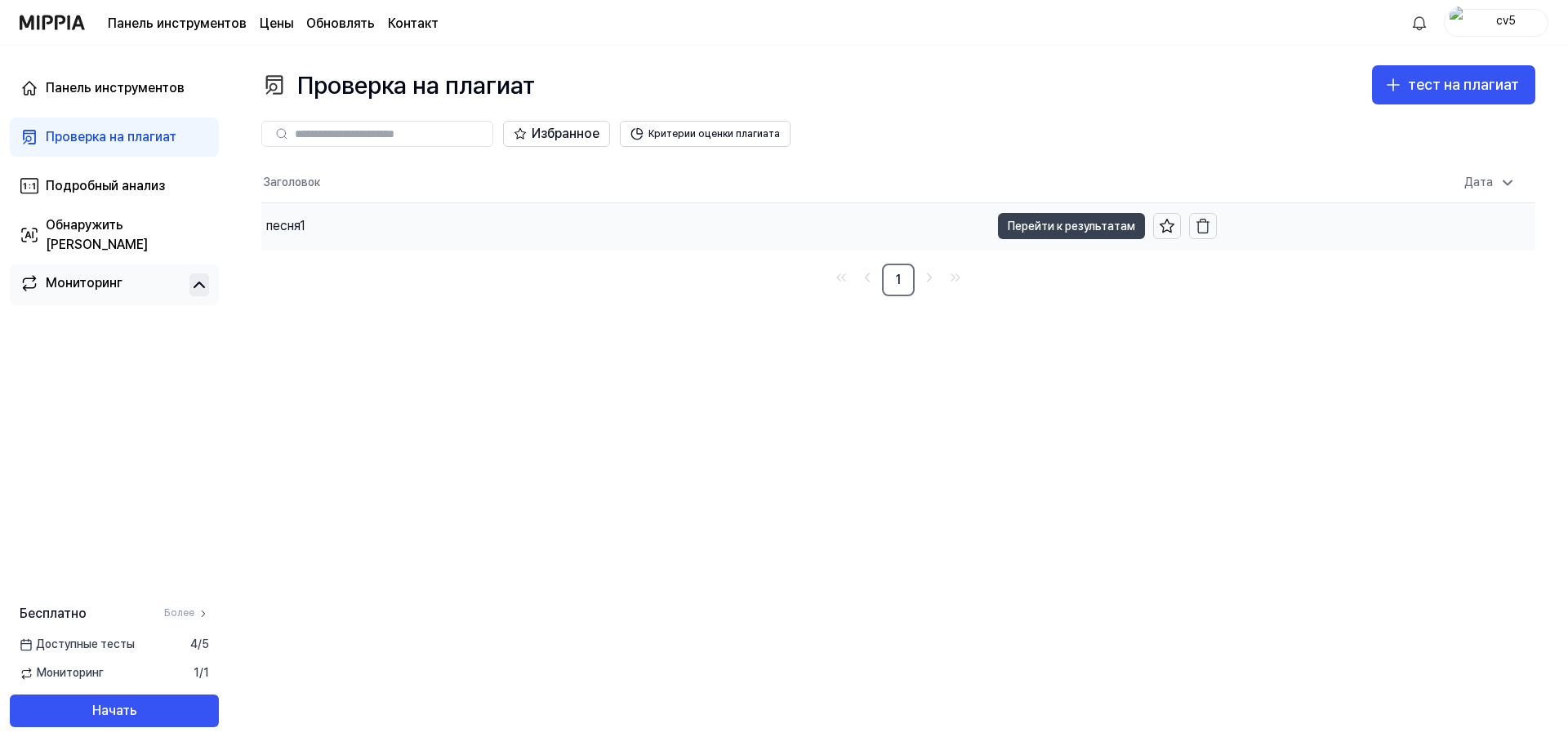
click at [1045, 224] on font "Перейти к результатам" at bounding box center [1071, 225] width 127 height 13
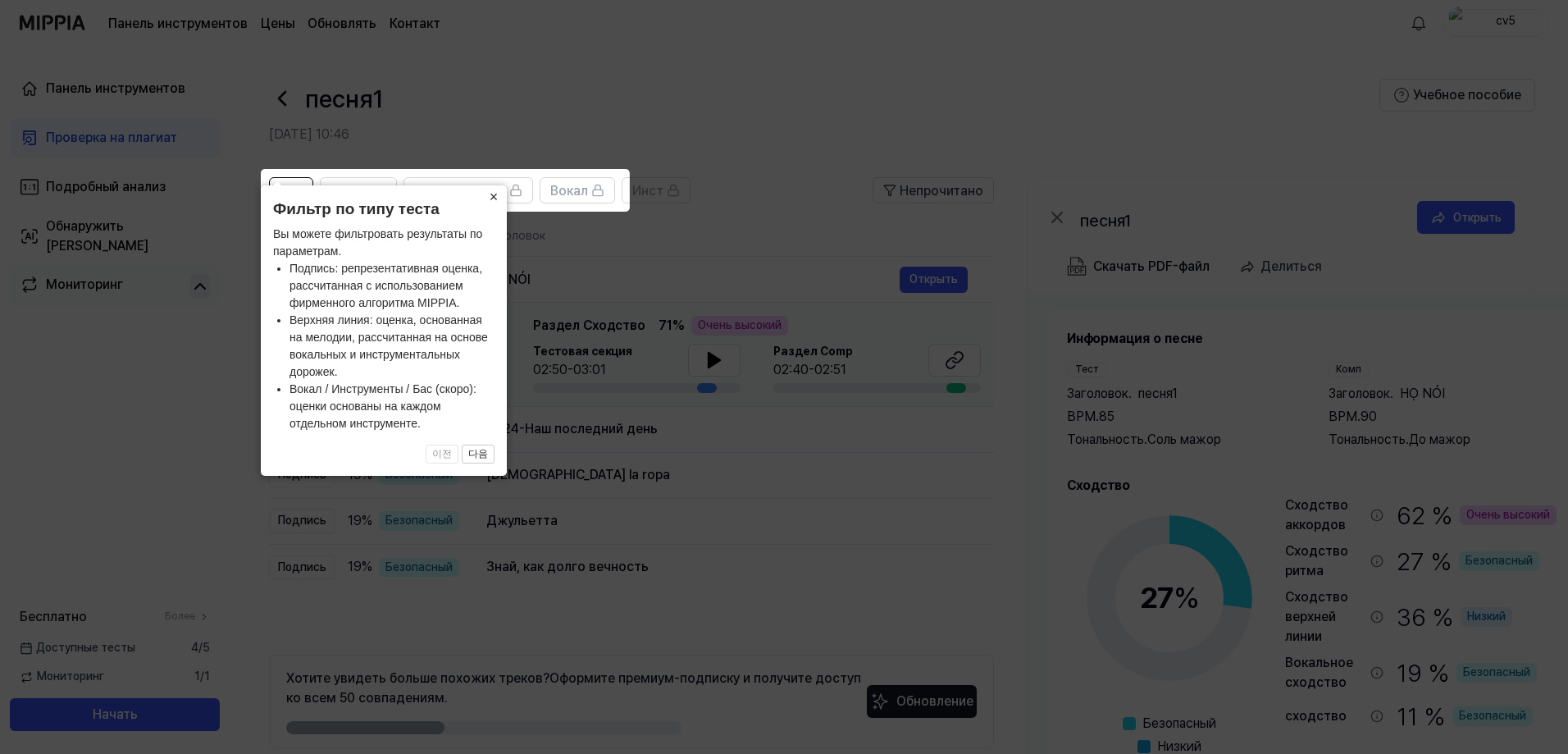
click at [494, 203] on font "×" at bounding box center [494, 196] width 9 height 16
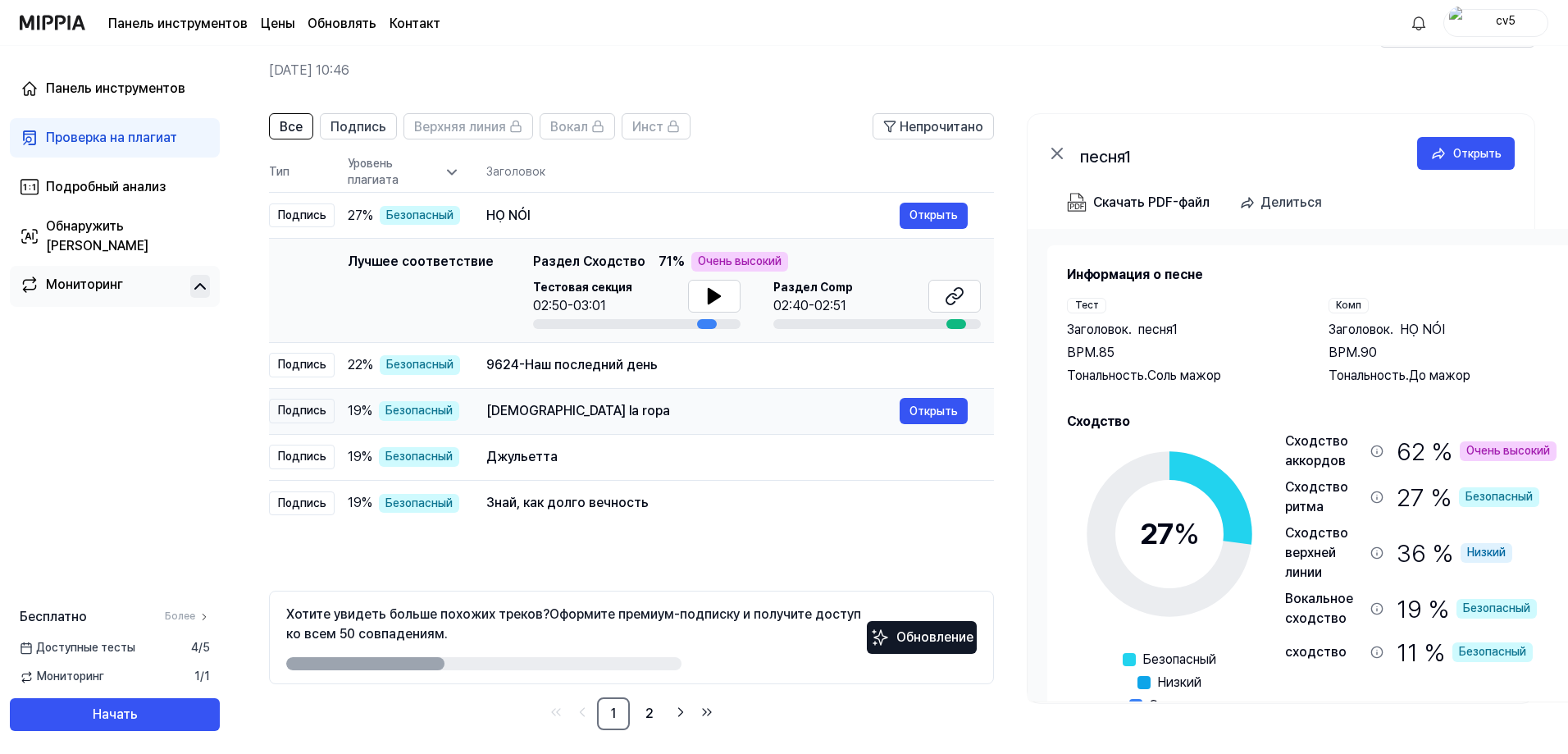
scroll to position [73, 0]
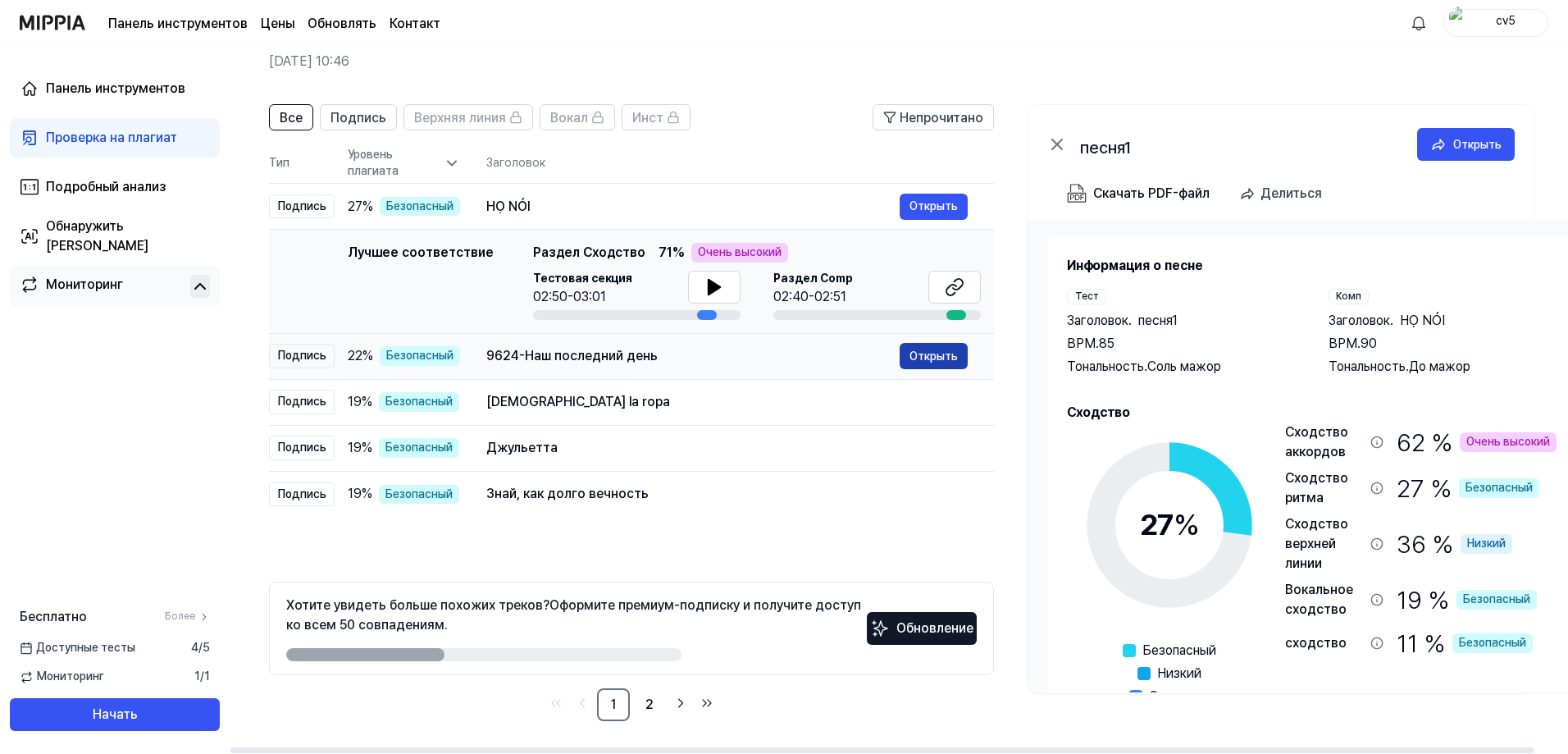
click at [915, 360] on font "Открыть" at bounding box center [934, 356] width 48 height 13
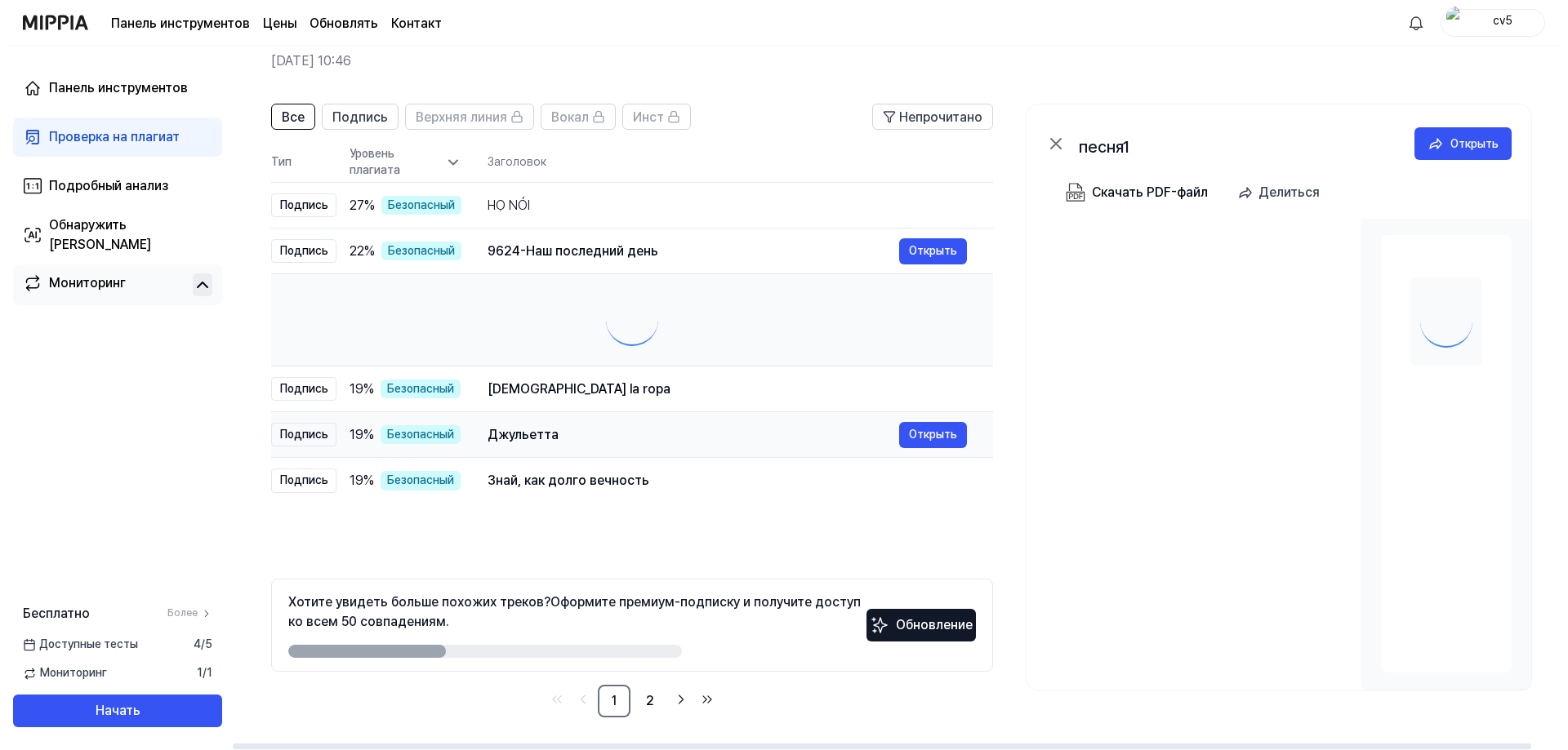
scroll to position [0, 0]
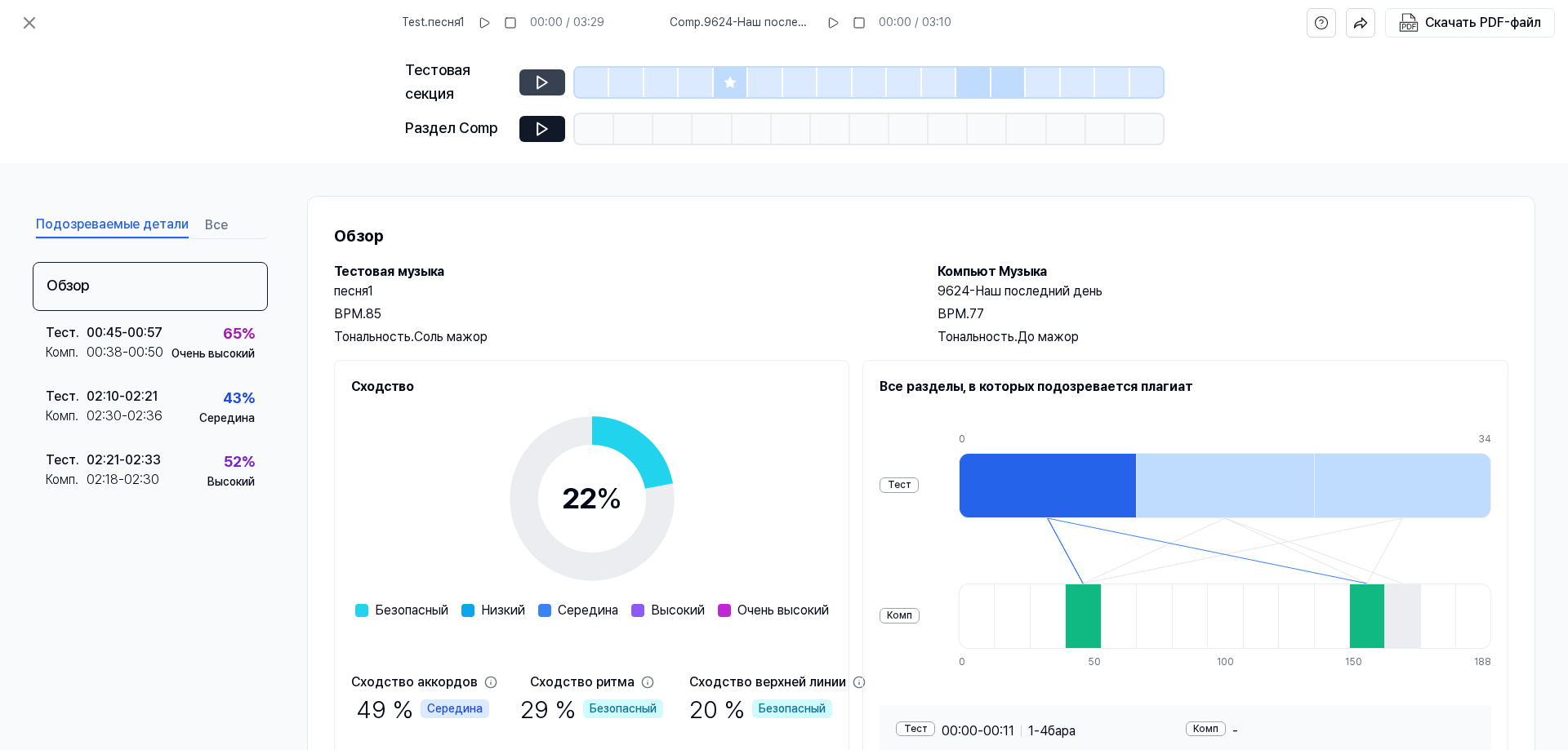
click at [538, 87] on icon at bounding box center [542, 83] width 10 height 12
click at [541, 127] on icon at bounding box center [542, 129] width 16 height 16
click at [539, 130] on icon at bounding box center [542, 129] width 16 height 16
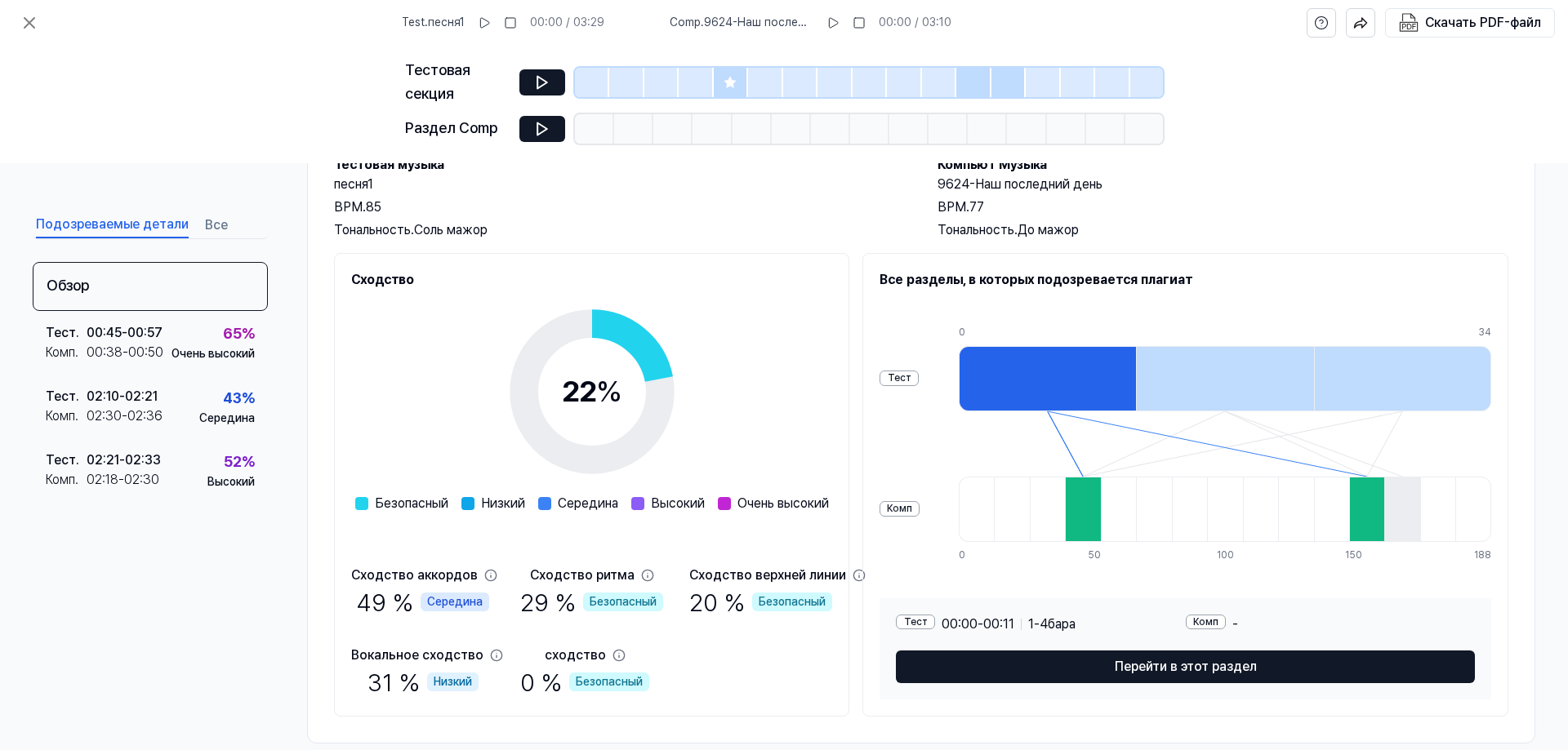
scroll to position [133, 0]
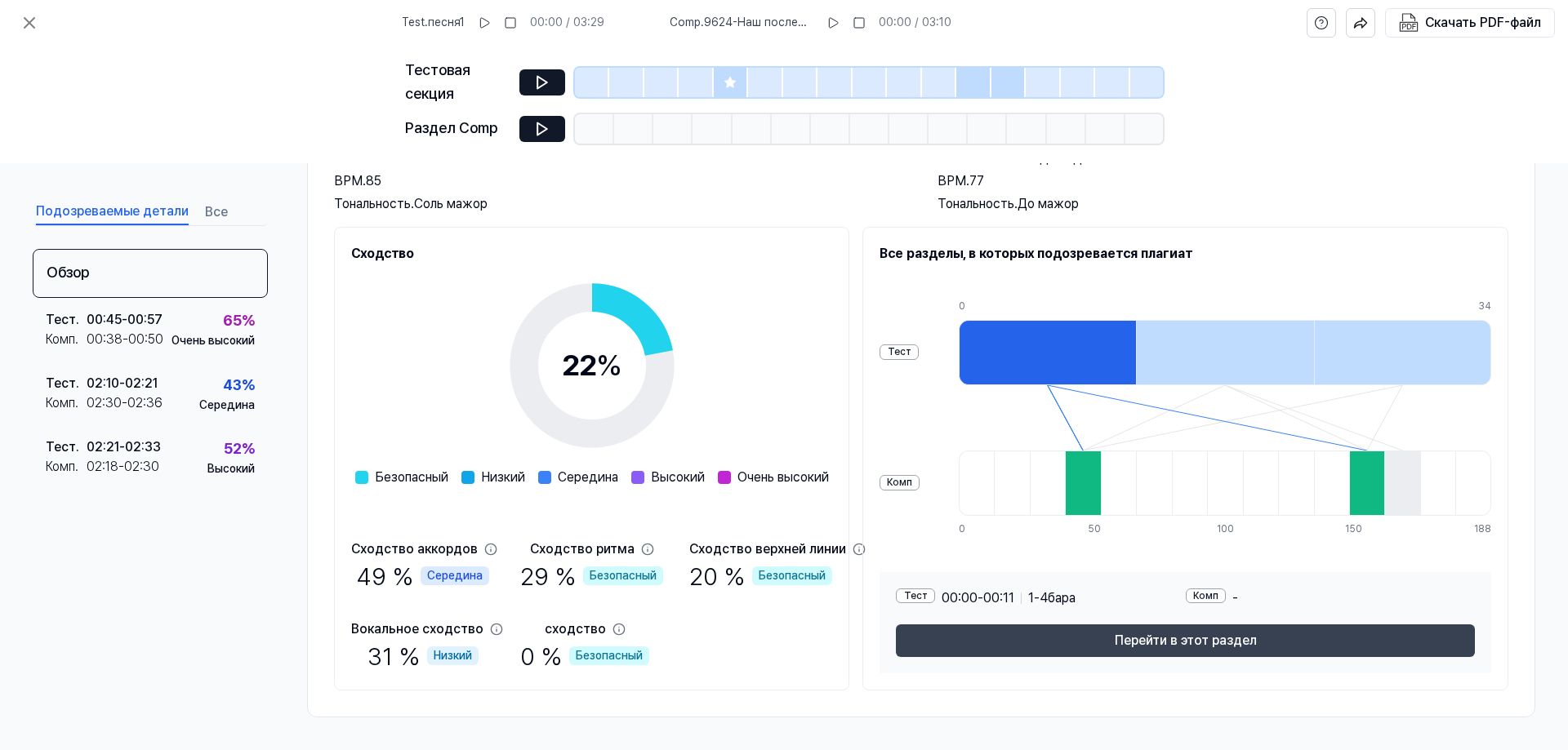
click at [1176, 644] on font "Перейти в этот раздел" at bounding box center [1185, 640] width 142 height 15
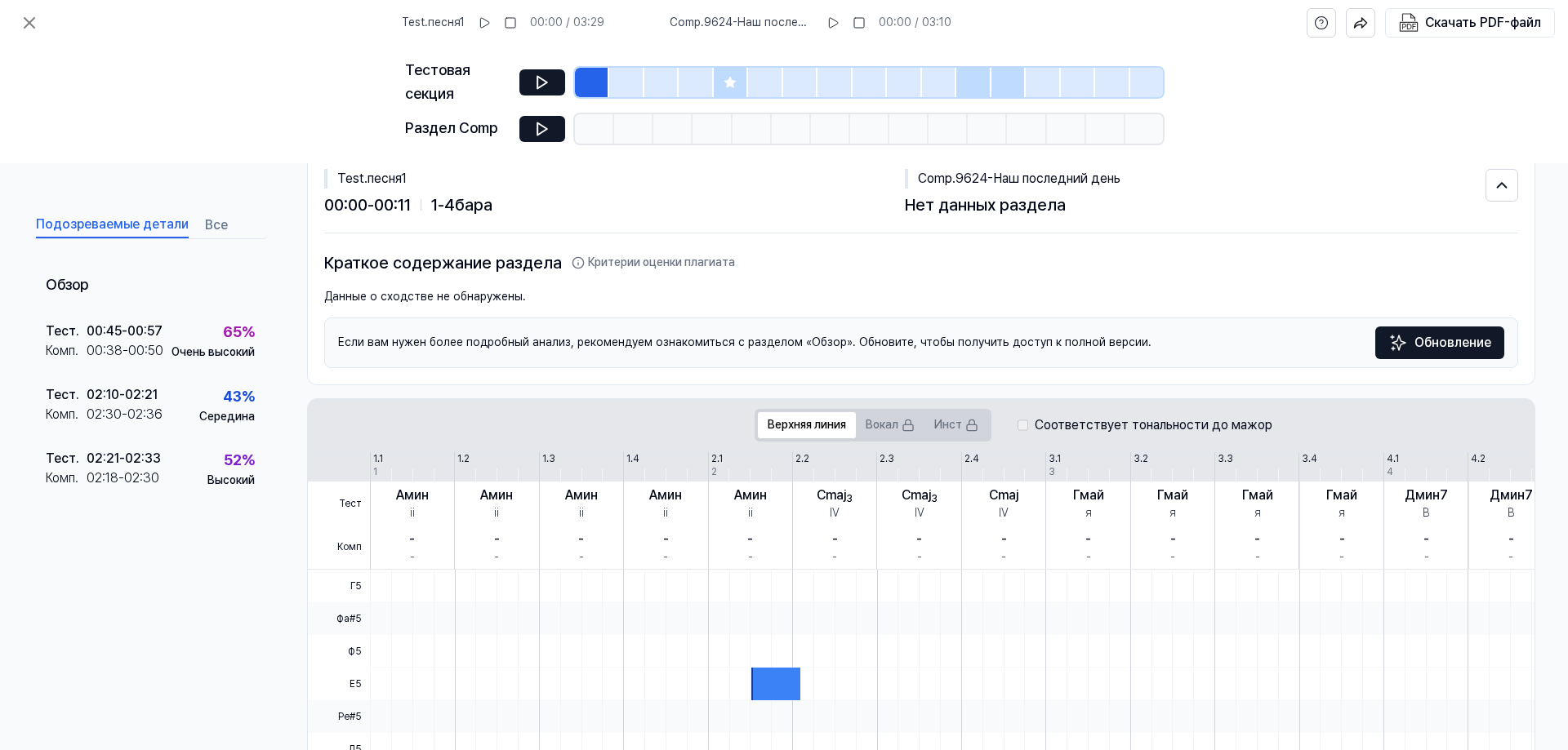
scroll to position [0, 0]
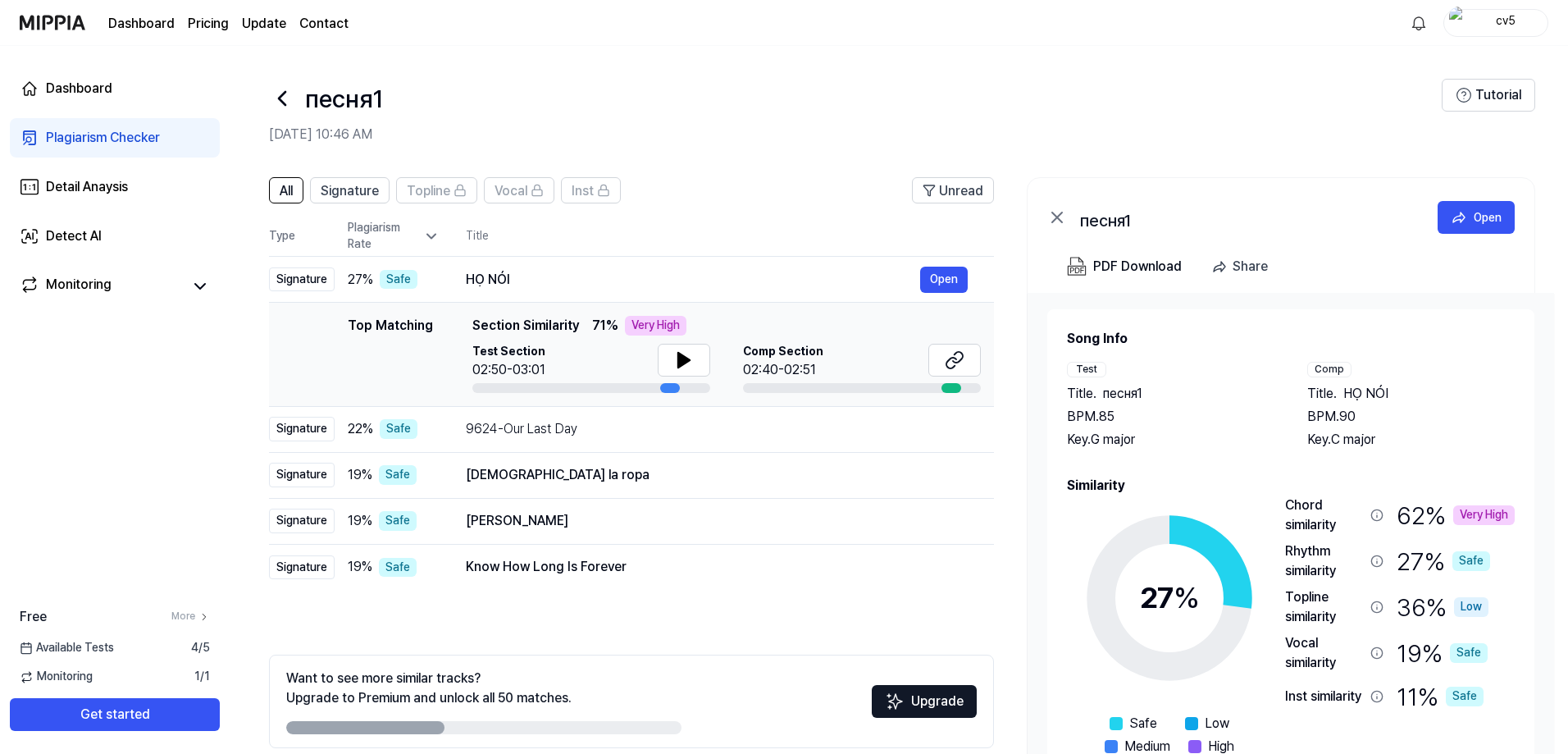
click at [1290, 116] on div "песня1" at bounding box center [855, 98] width 1173 height 39
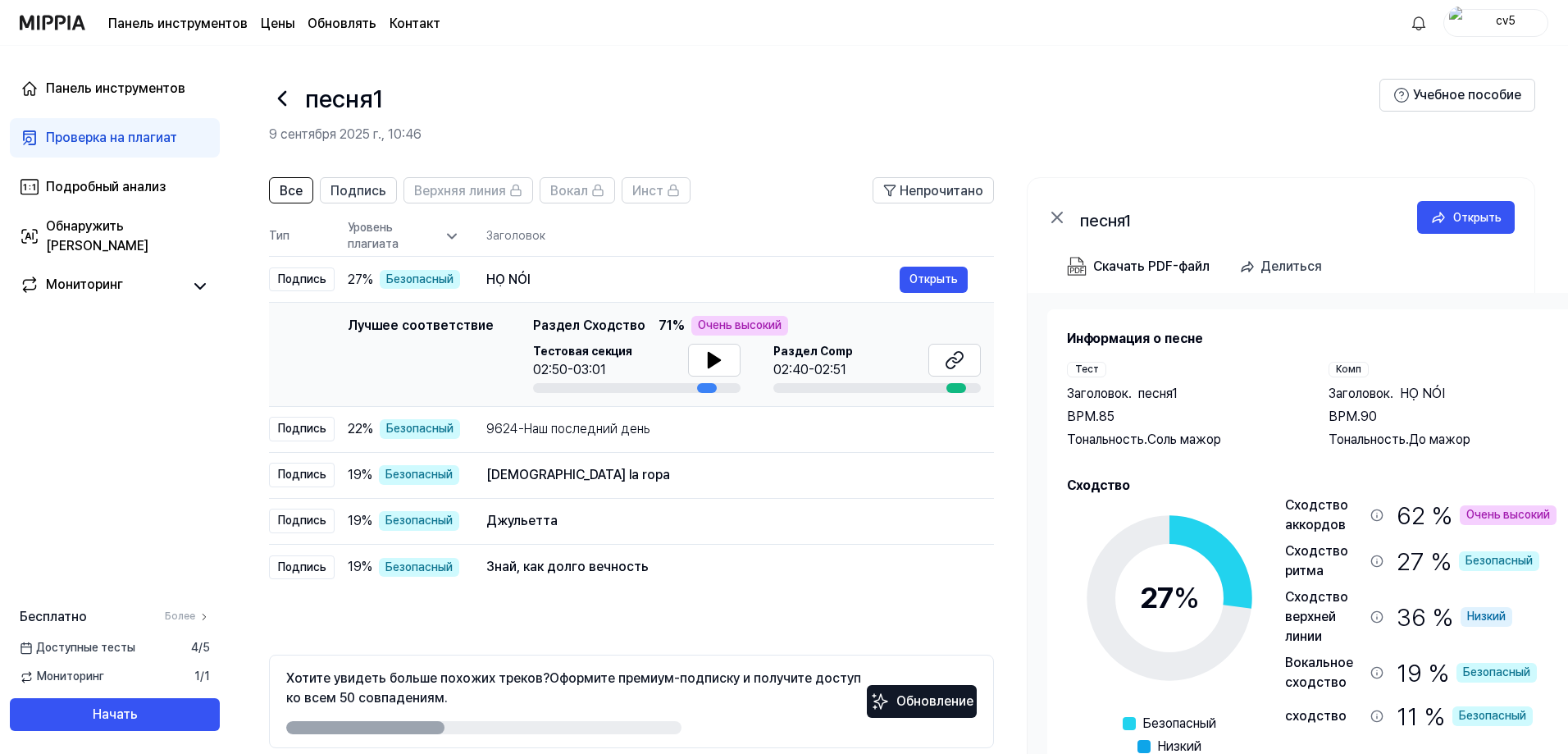
click at [772, 117] on div "песня1" at bounding box center [824, 98] width 1110 height 39
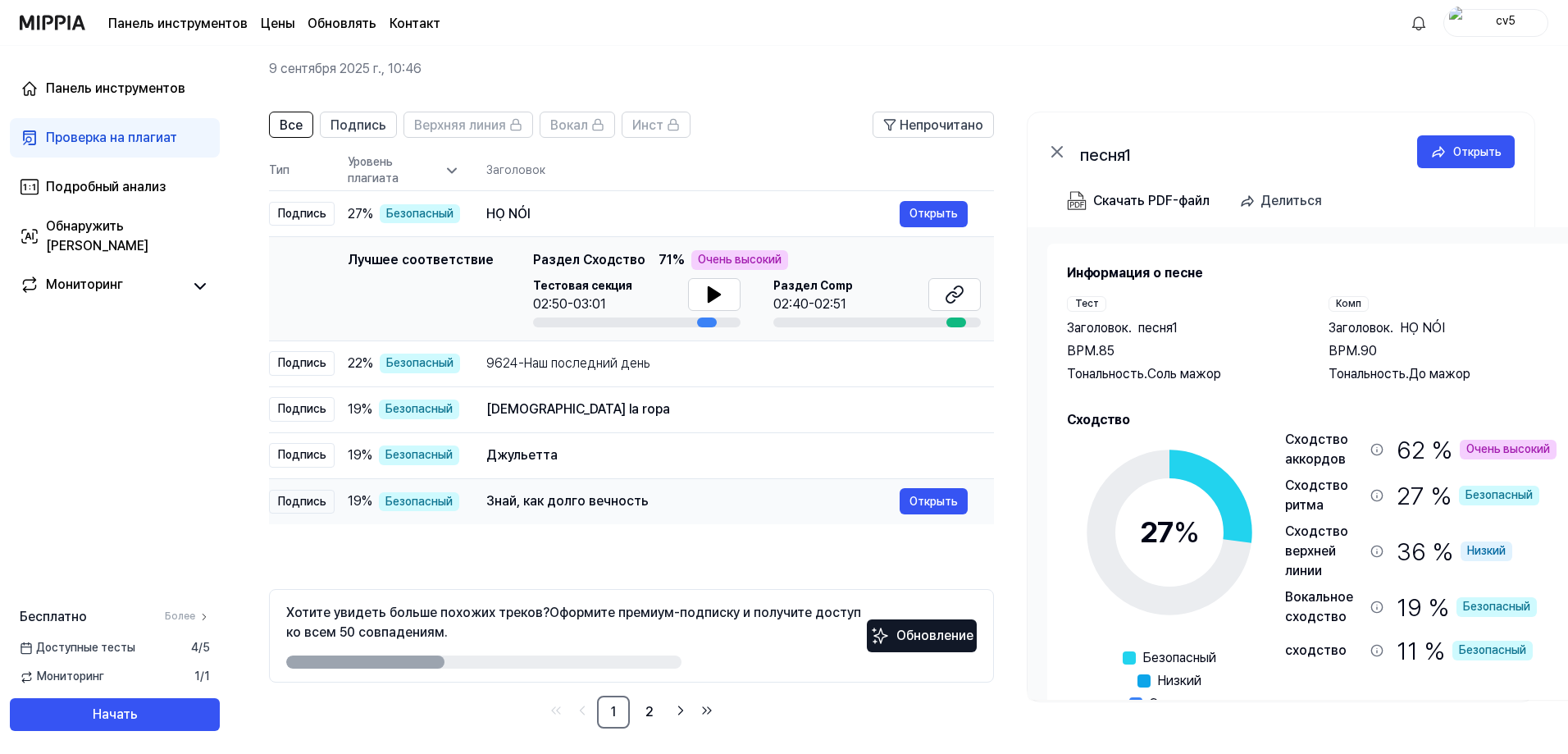
scroll to position [73, 0]
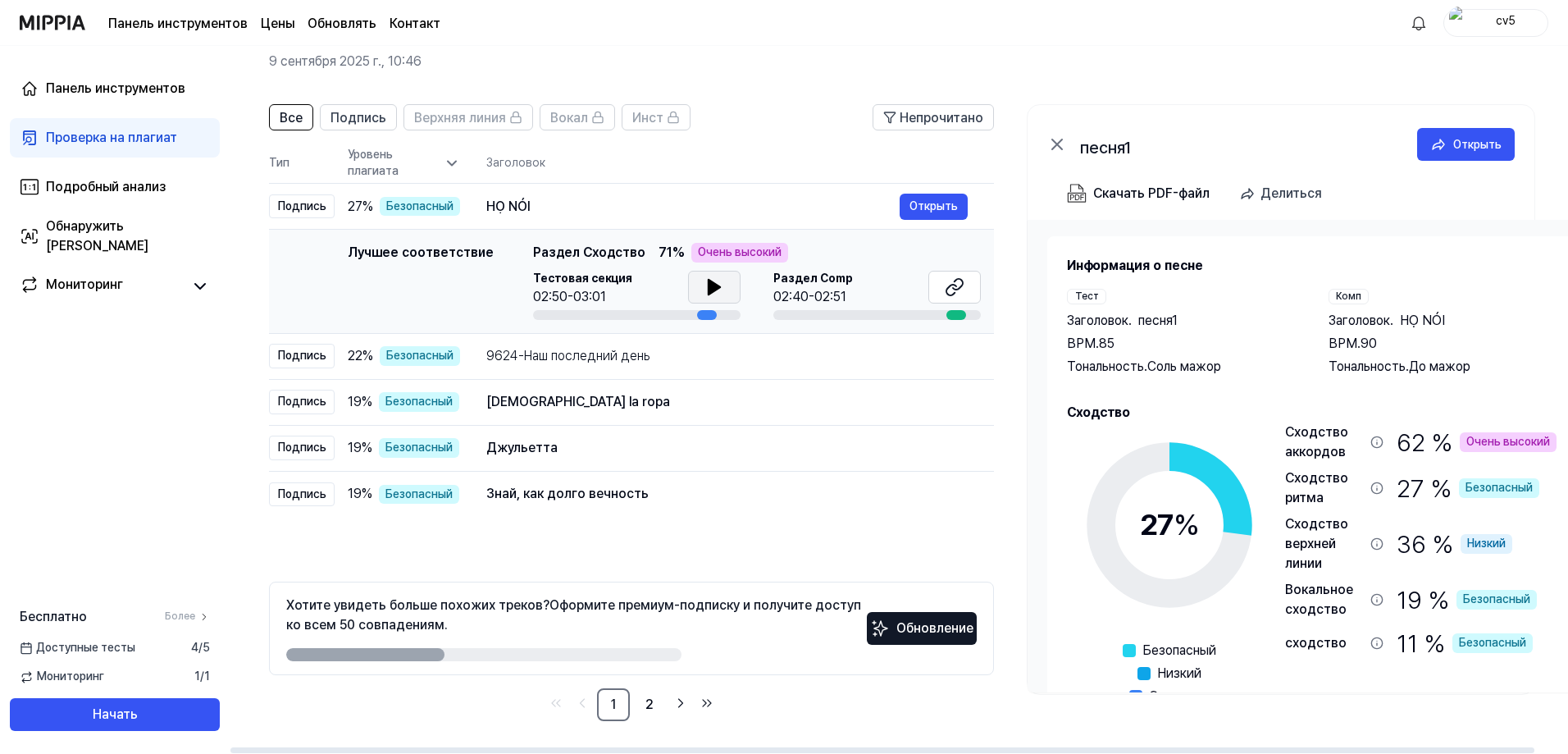
click at [705, 287] on icon at bounding box center [714, 287] width 20 height 20
click at [652, 707] on font "2" at bounding box center [649, 704] width 8 height 15
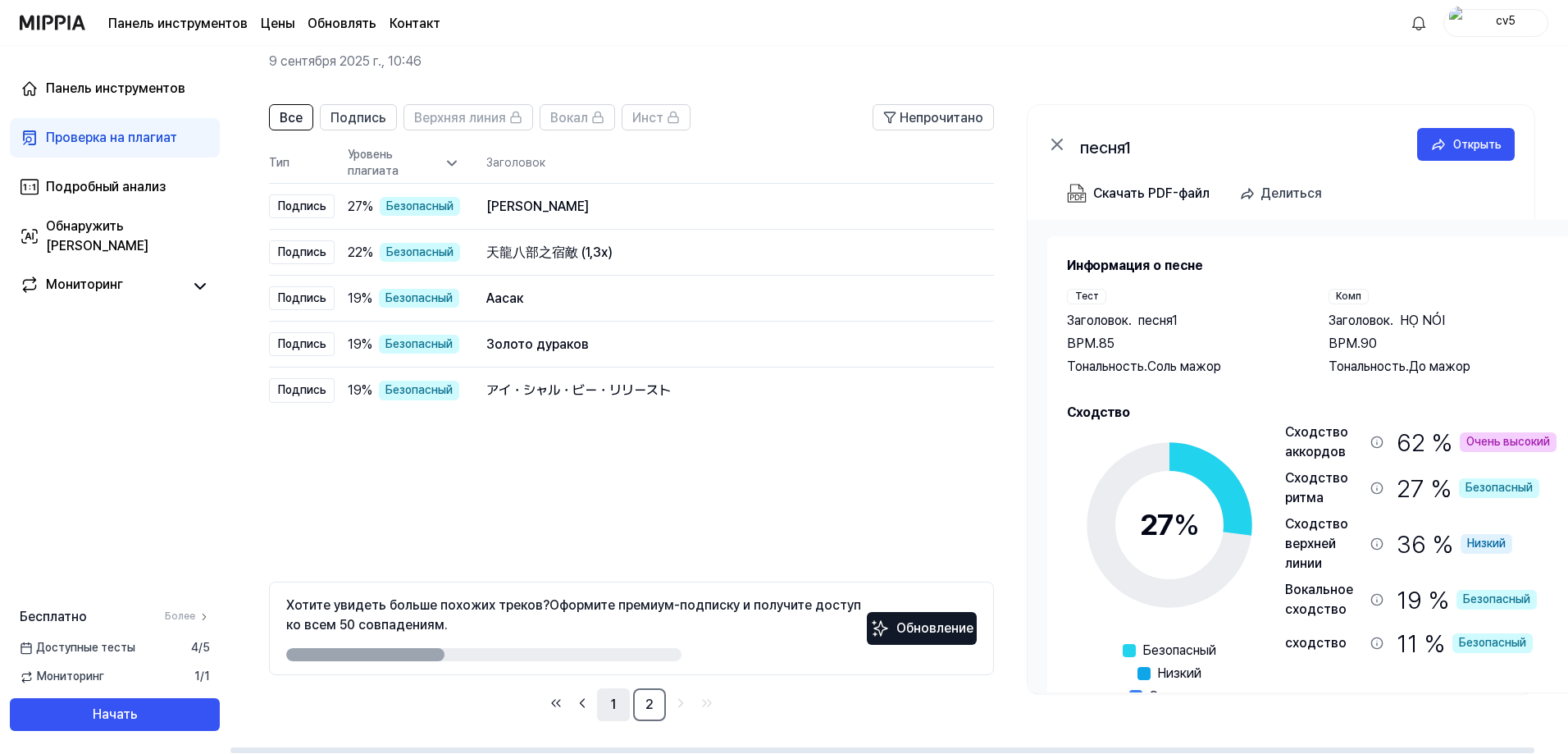
click at [616, 707] on font "1" at bounding box center [614, 704] width 5 height 15
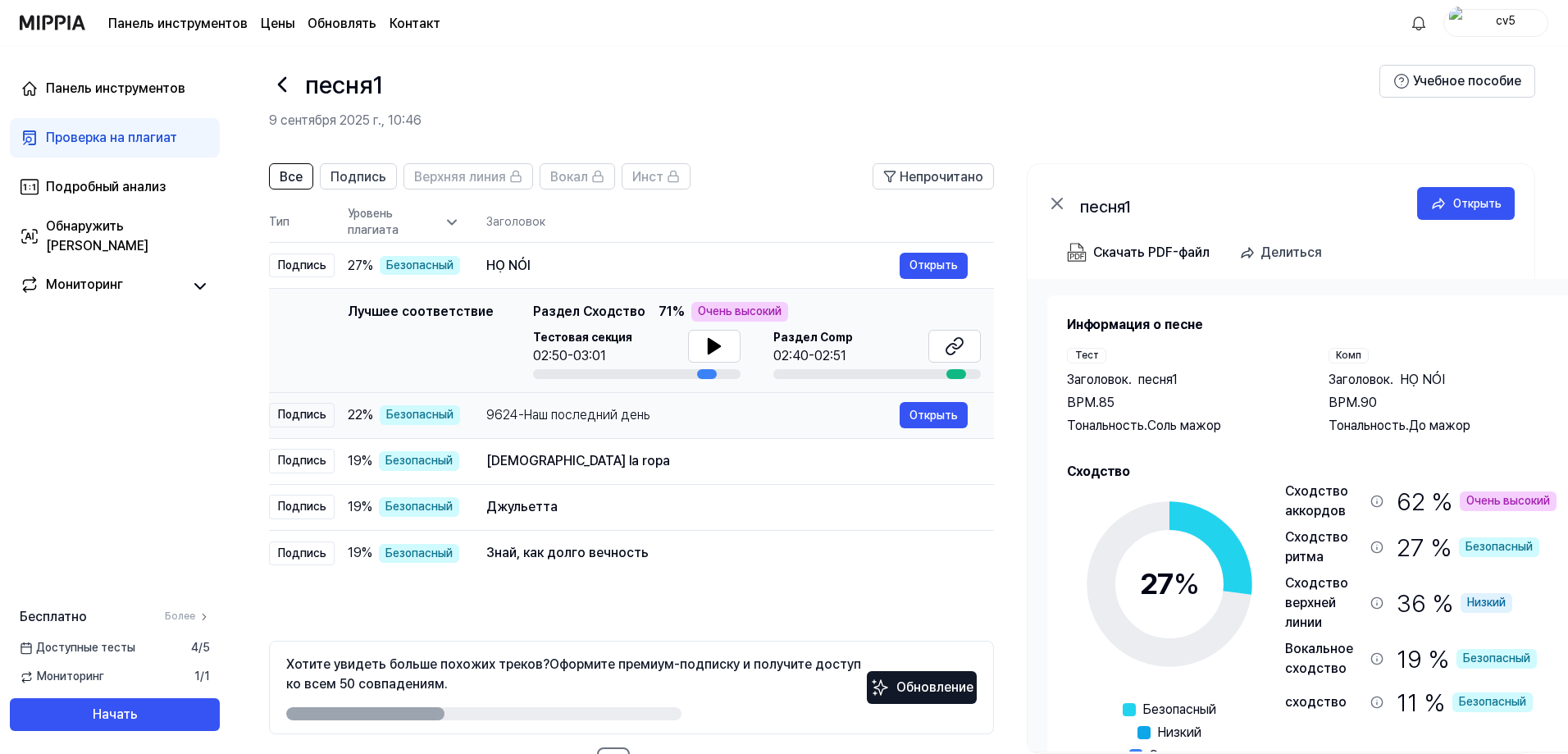
scroll to position [0, 0]
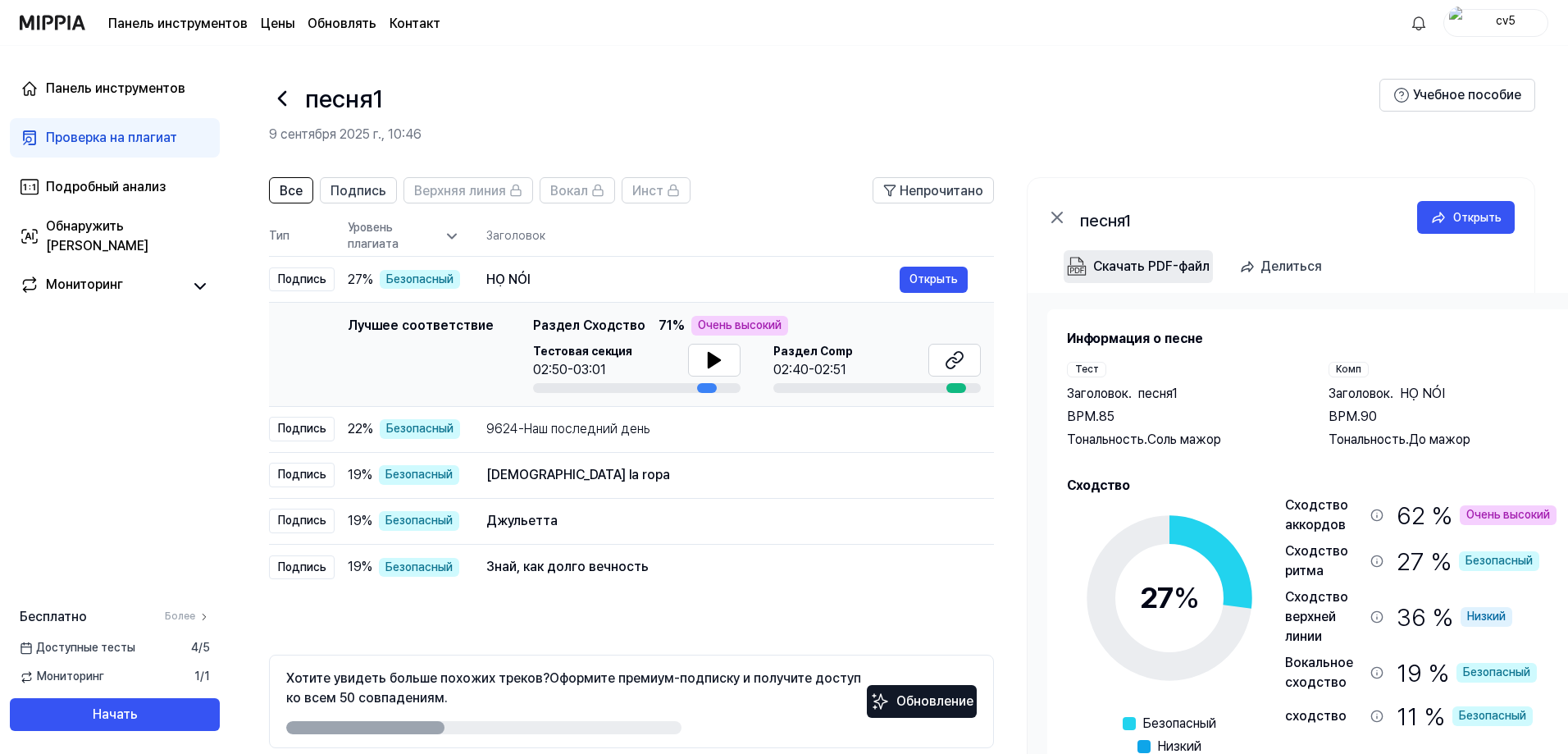
click at [1098, 270] on font "Скачать PDF-файл" at bounding box center [1151, 266] width 117 height 15
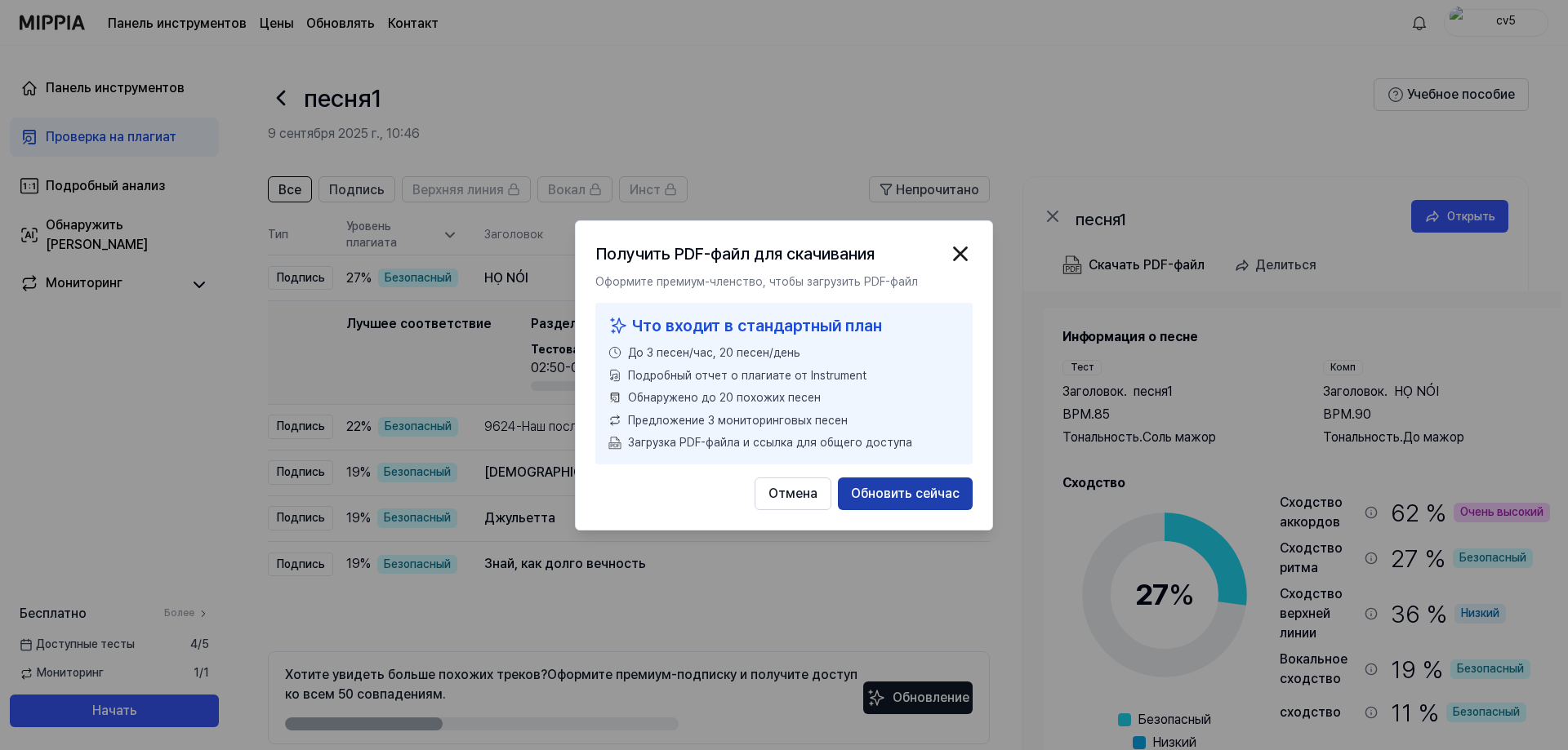
click at [866, 495] on font "Обновить сейчас" at bounding box center [905, 492] width 108 height 15
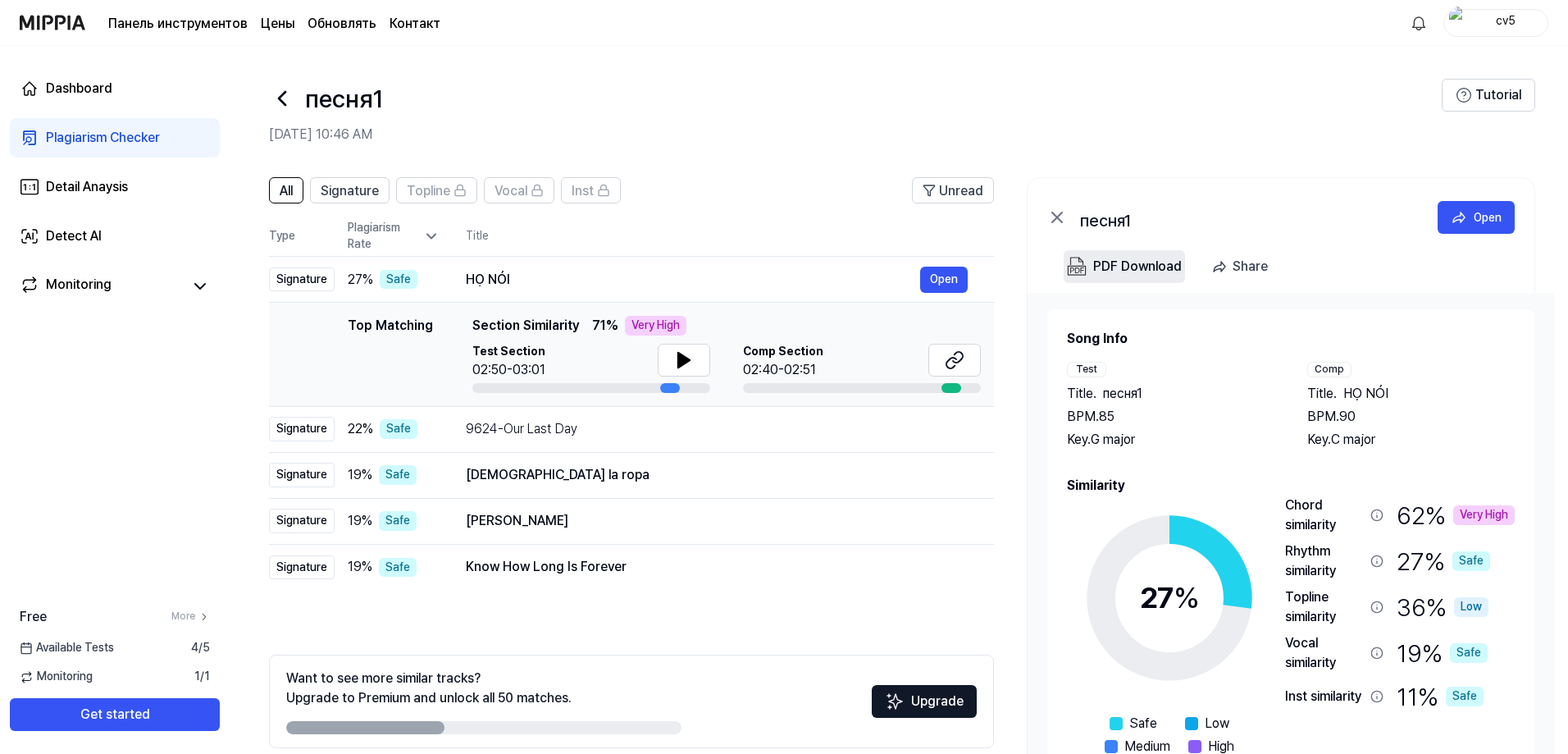
click at [1138, 261] on div "PDF Download" at bounding box center [1137, 267] width 88 height 21
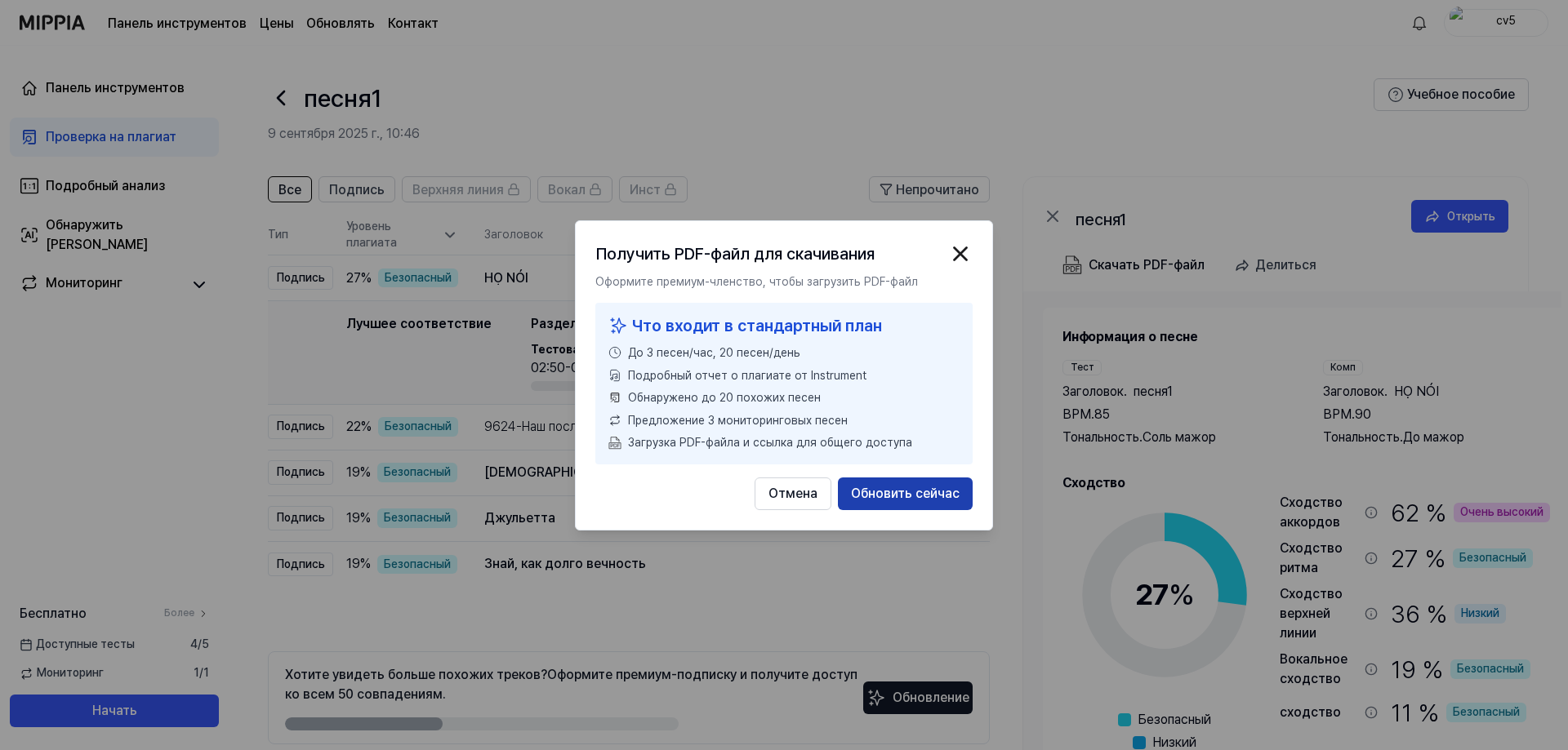
click at [866, 493] on font "Обновить сейчас" at bounding box center [905, 492] width 108 height 15
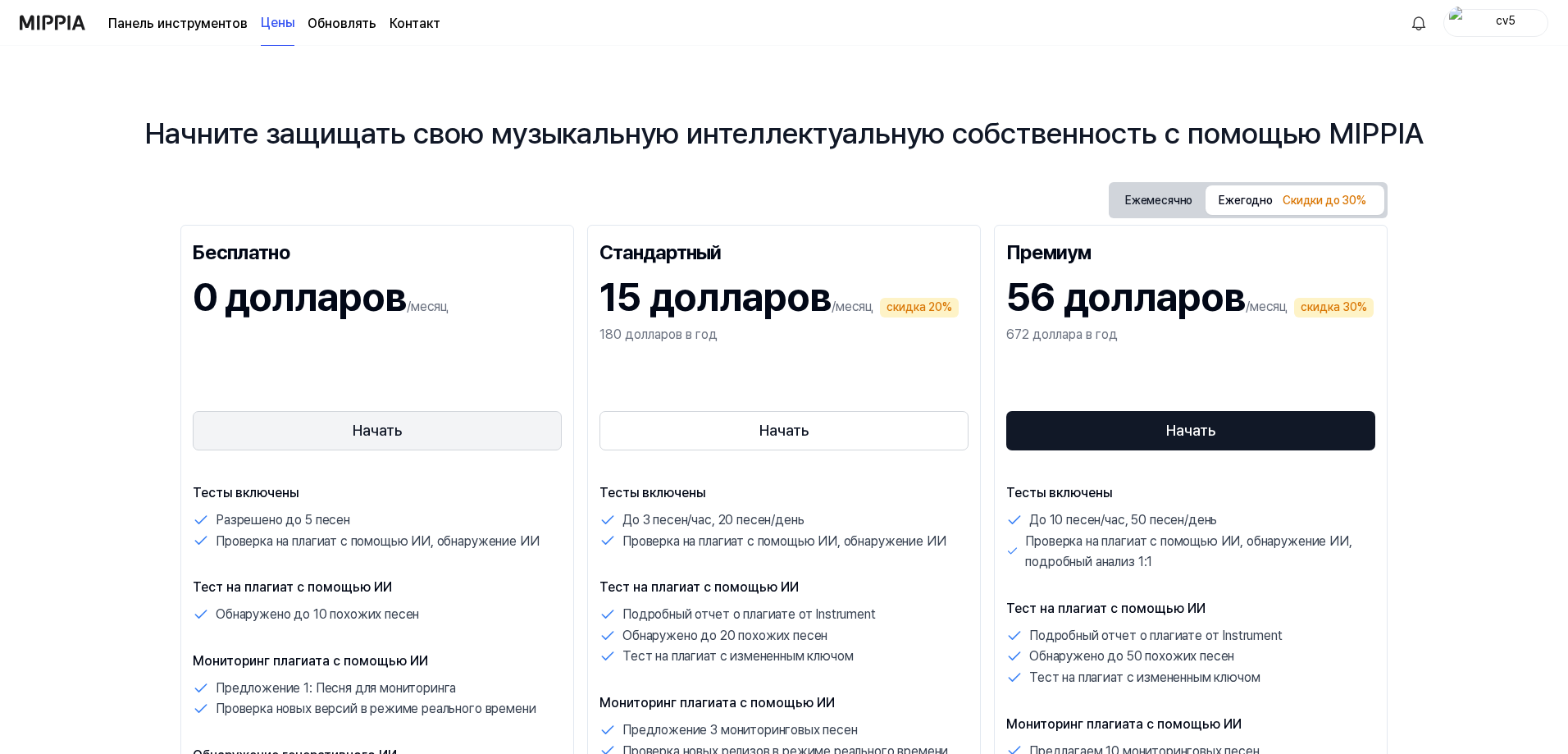
click at [354, 430] on font "Начать" at bounding box center [376, 430] width 49 height 17
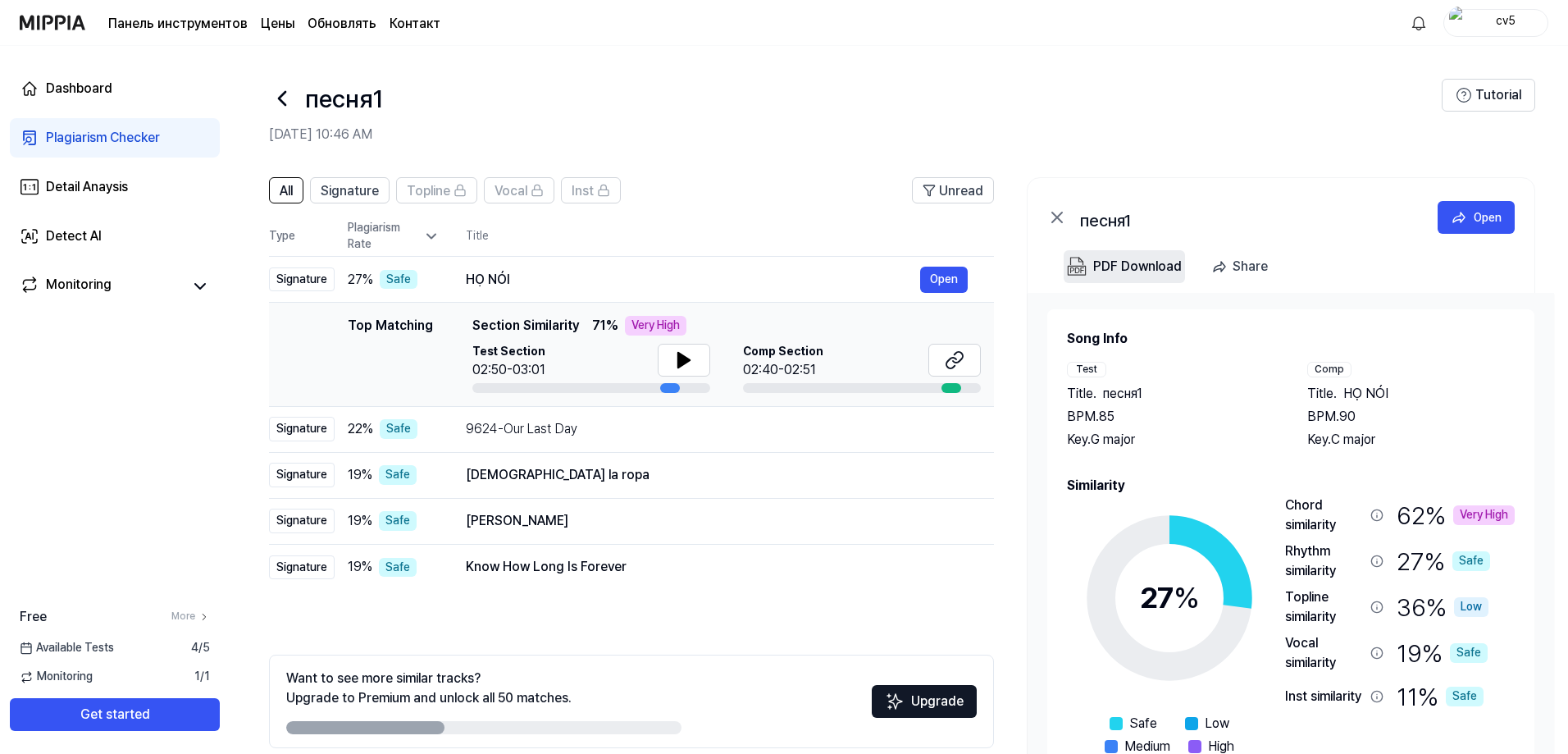
click at [1116, 268] on div "PDF Download" at bounding box center [1137, 267] width 88 height 21
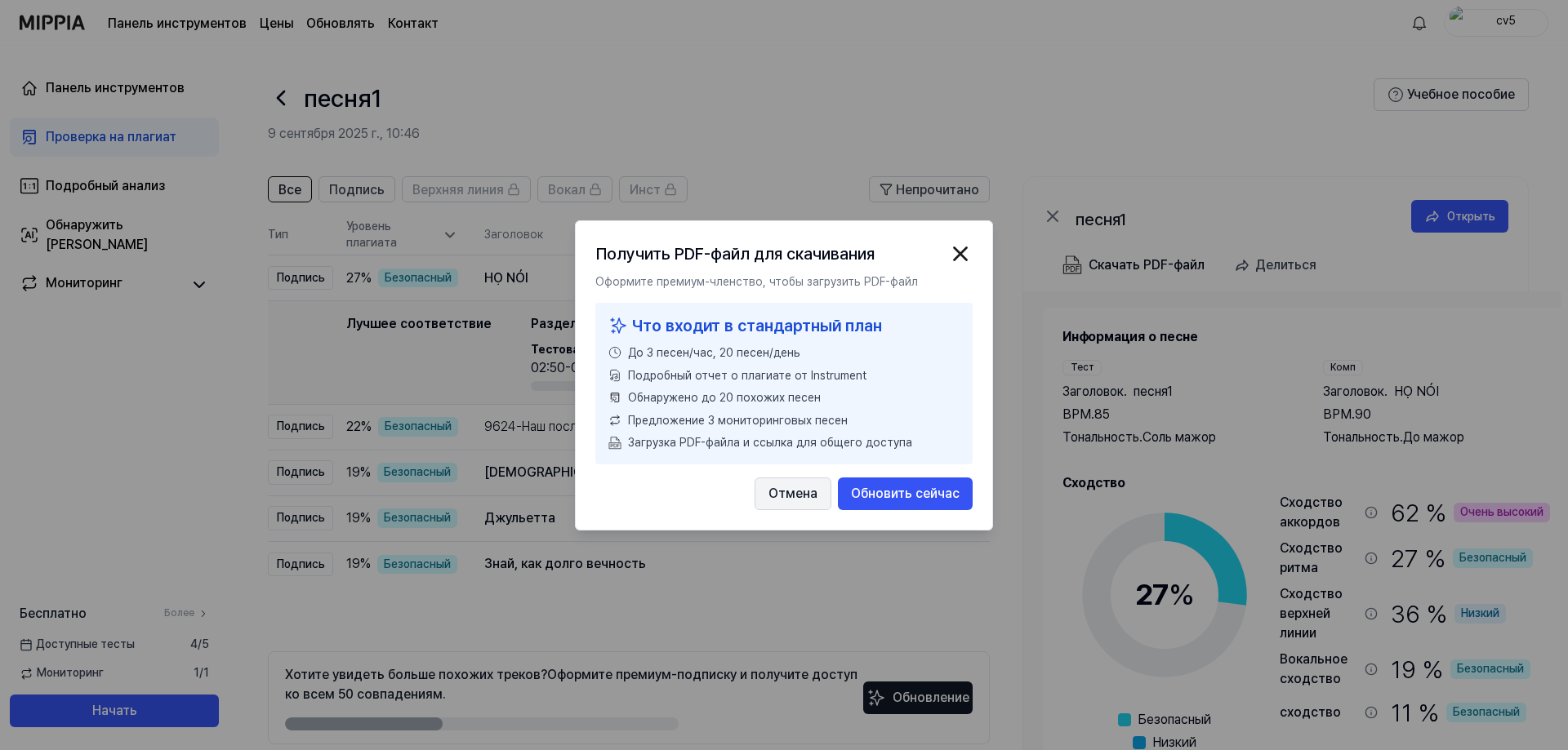
click at [804, 492] on font "Отмена" at bounding box center [792, 492] width 49 height 15
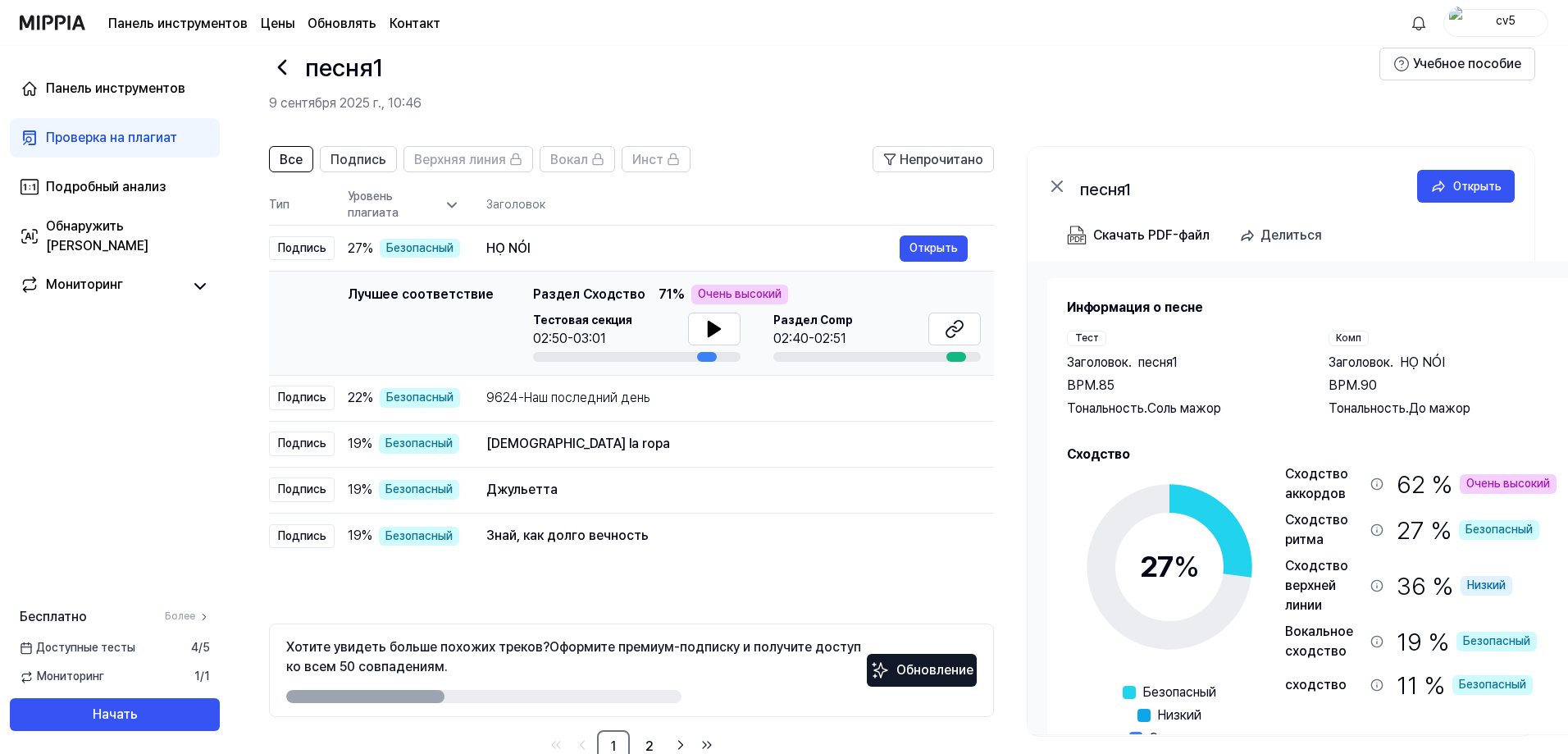
scroll to position [73, 0]
